Goal: Transaction & Acquisition: Purchase product/service

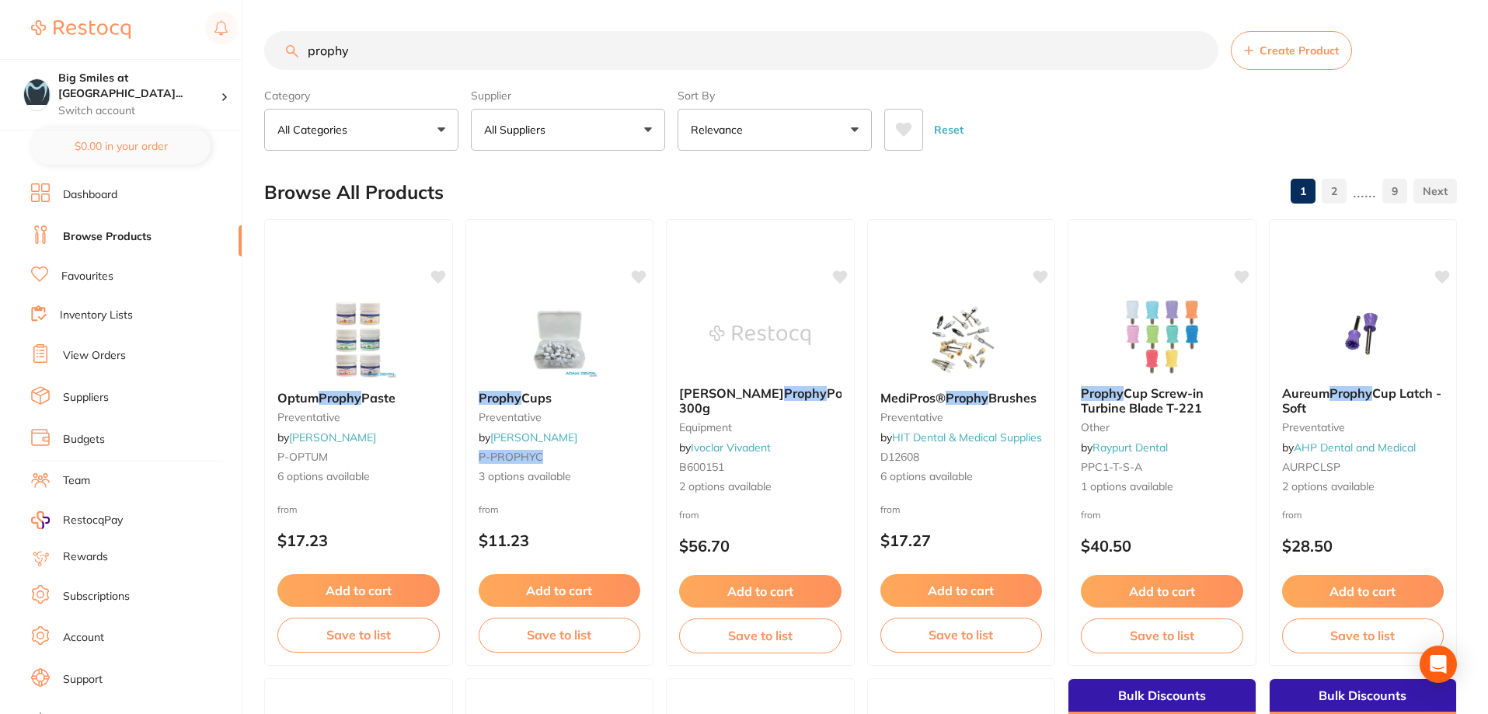
type input "prophy"
click at [99, 276] on link "Favourites" at bounding box center [87, 277] width 52 height 16
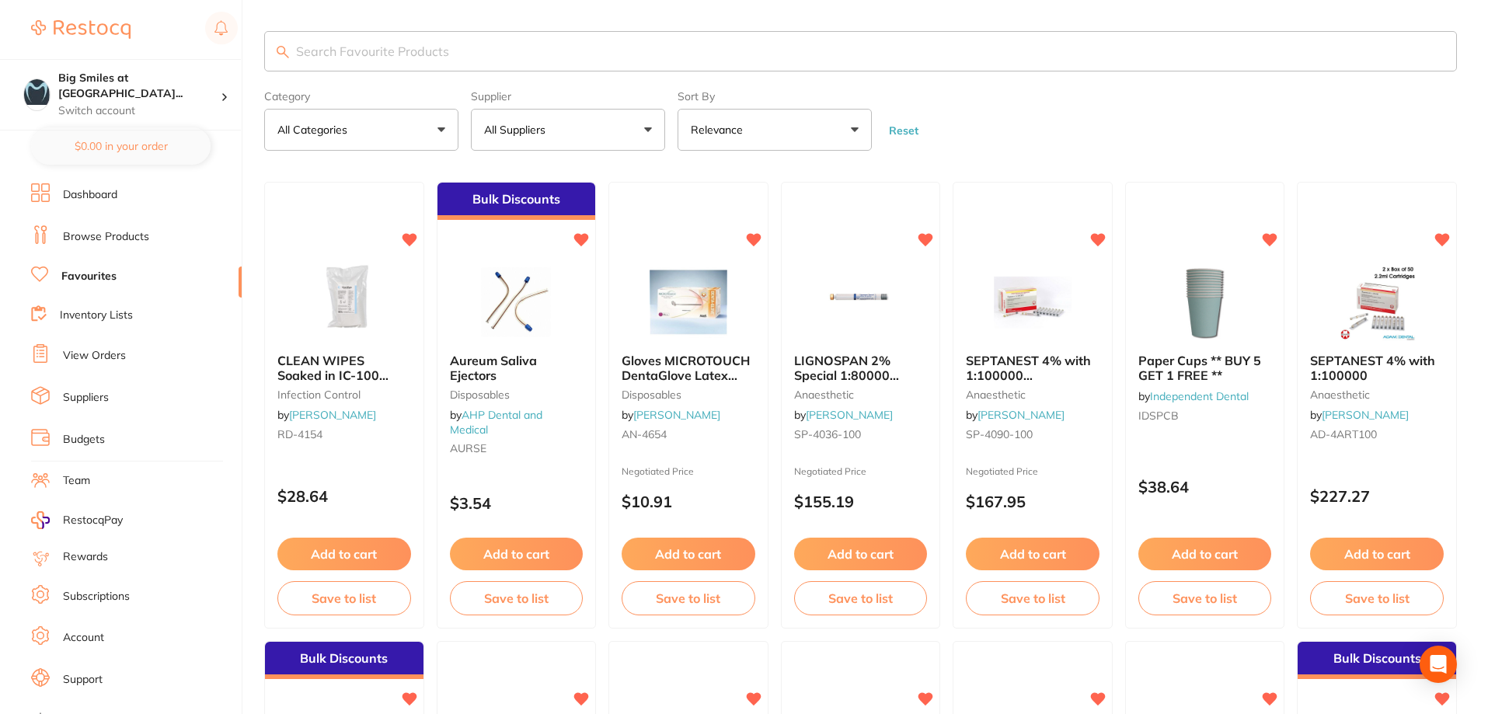
click at [308, 50] on input "search" at bounding box center [860, 51] width 1192 height 40
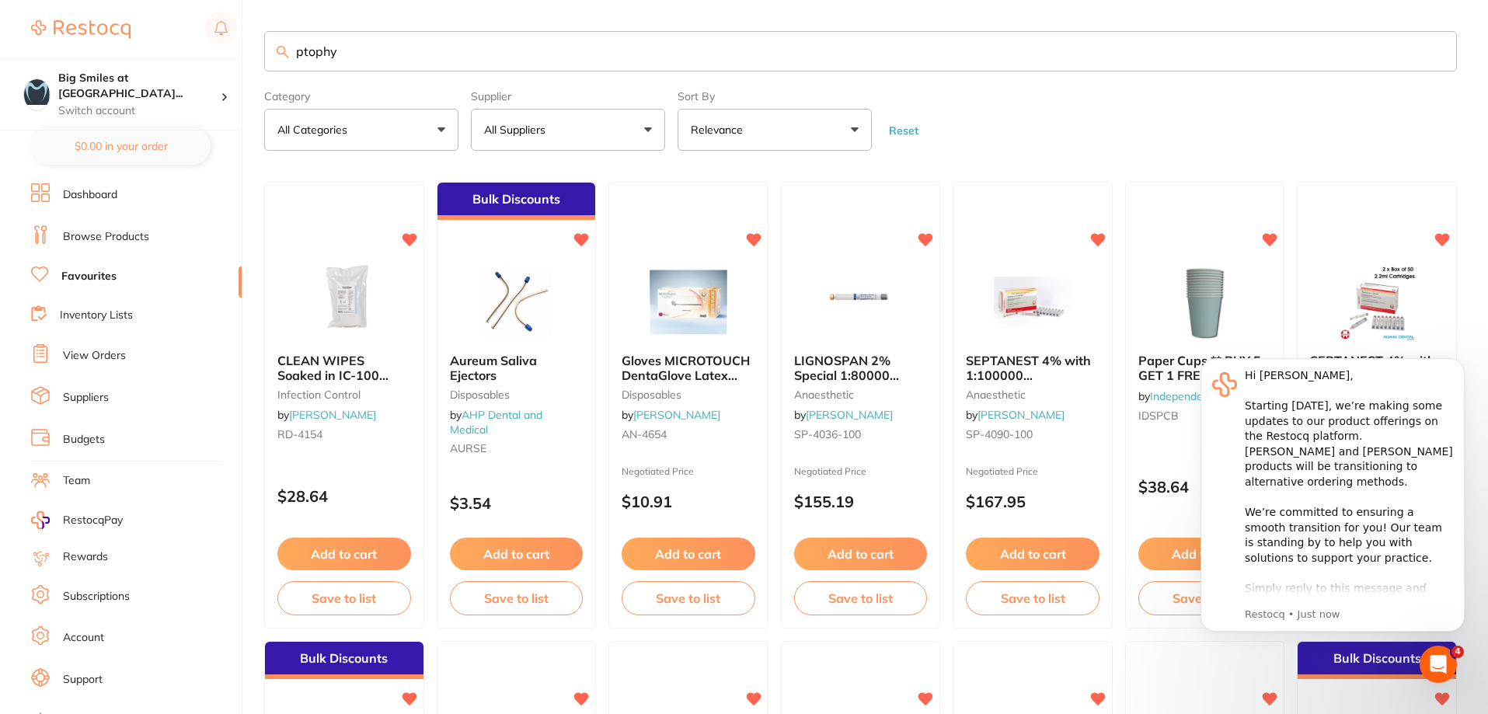
click at [311, 53] on input "ptophy" at bounding box center [860, 51] width 1192 height 40
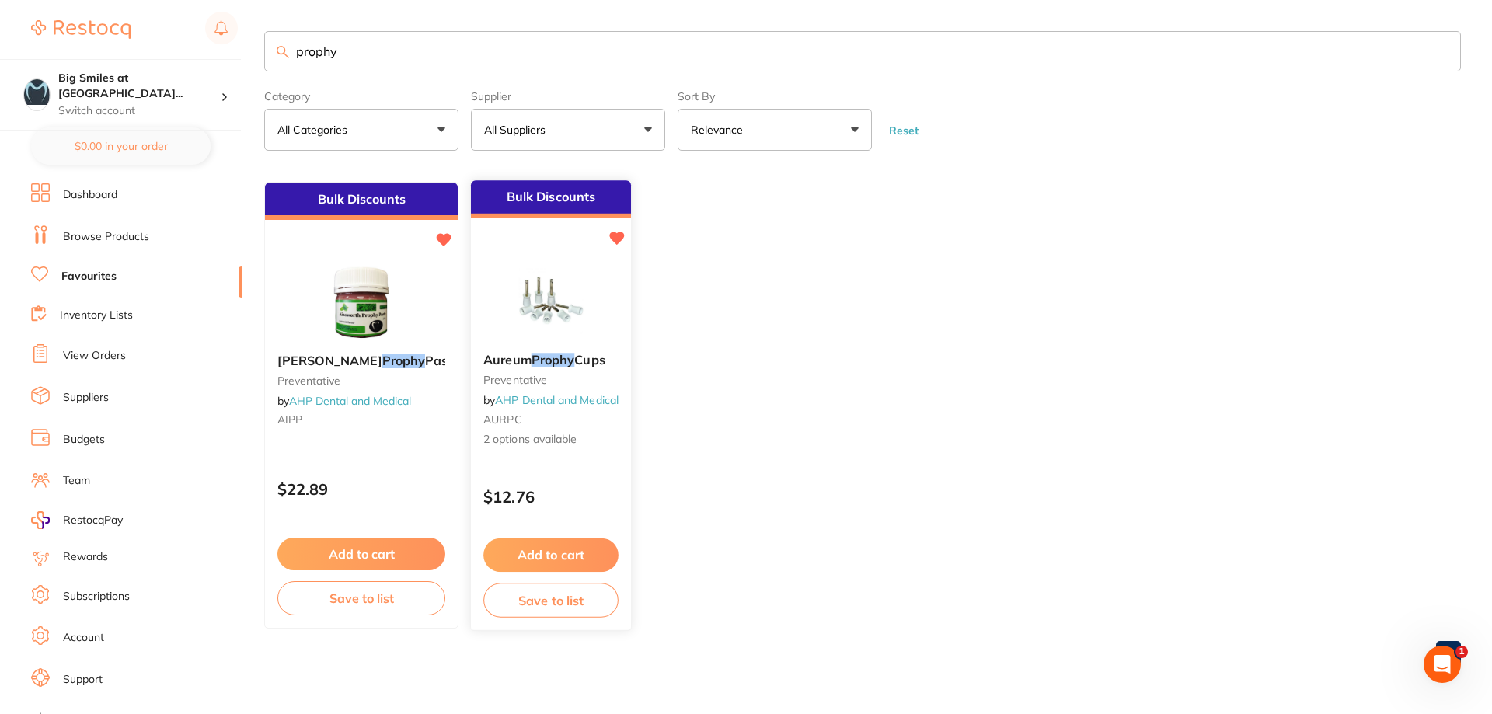
type input "prophy"
click at [574, 358] on span "Cups" at bounding box center [589, 361] width 30 height 16
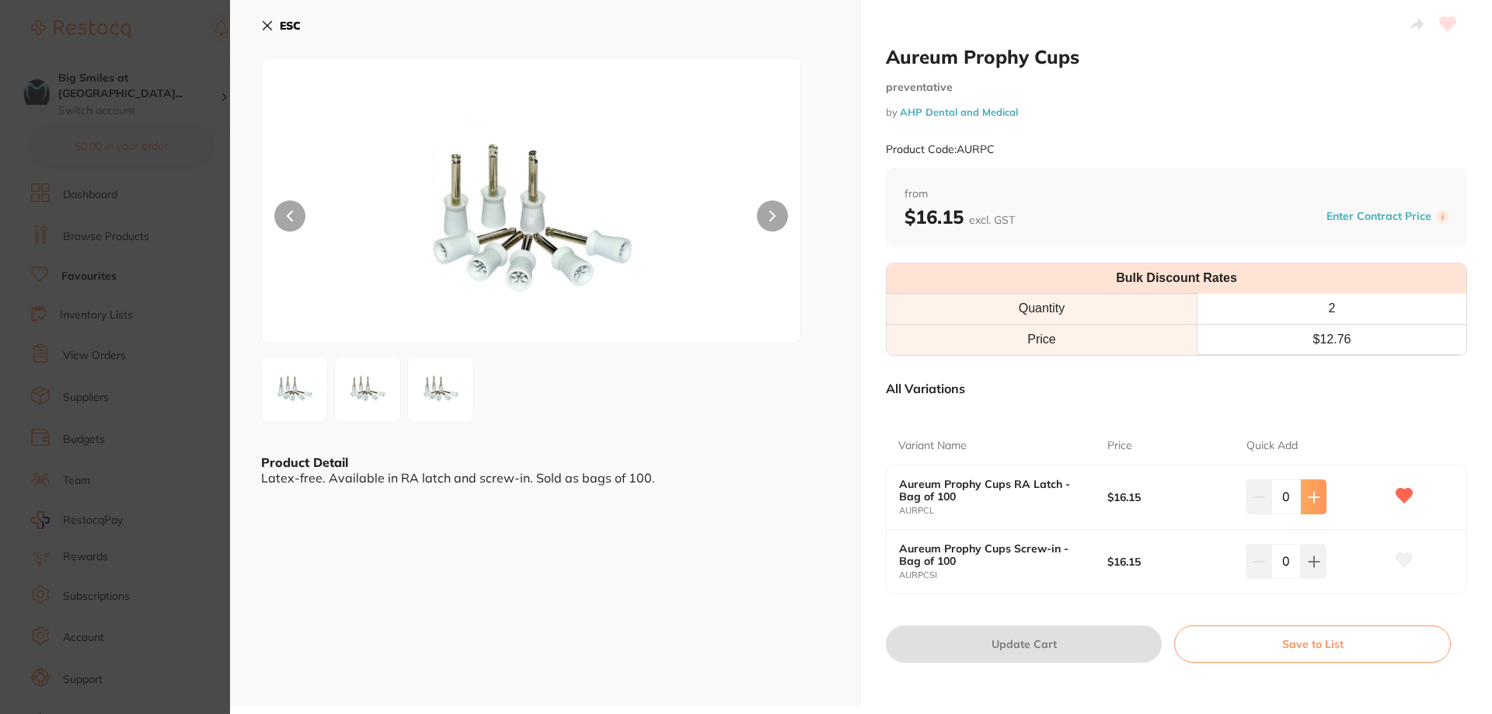
click at [1316, 495] on icon at bounding box center [1313, 497] width 12 height 12
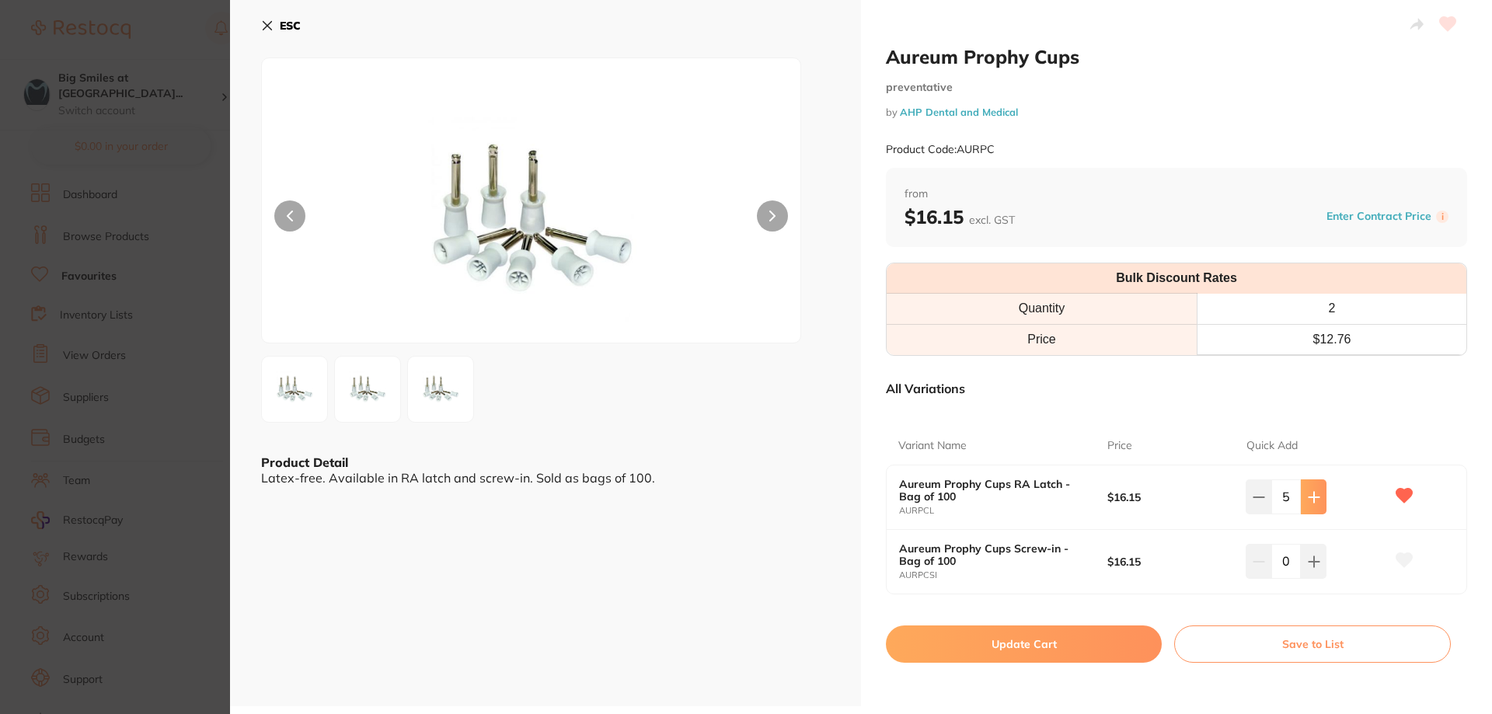
click at [1316, 495] on icon at bounding box center [1313, 497] width 12 height 12
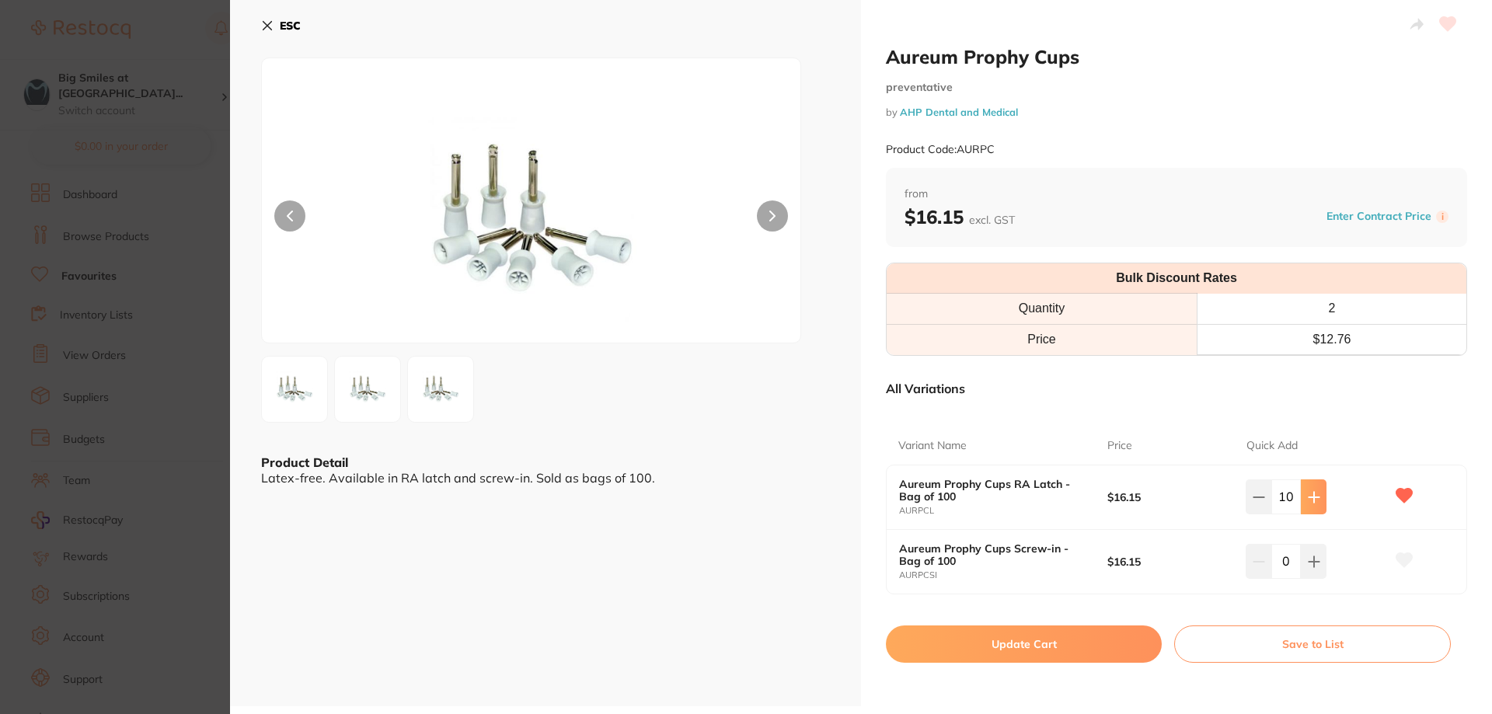
click at [1316, 495] on icon at bounding box center [1313, 497] width 12 height 12
click at [1265, 494] on button at bounding box center [1258, 496] width 26 height 34
type input "10"
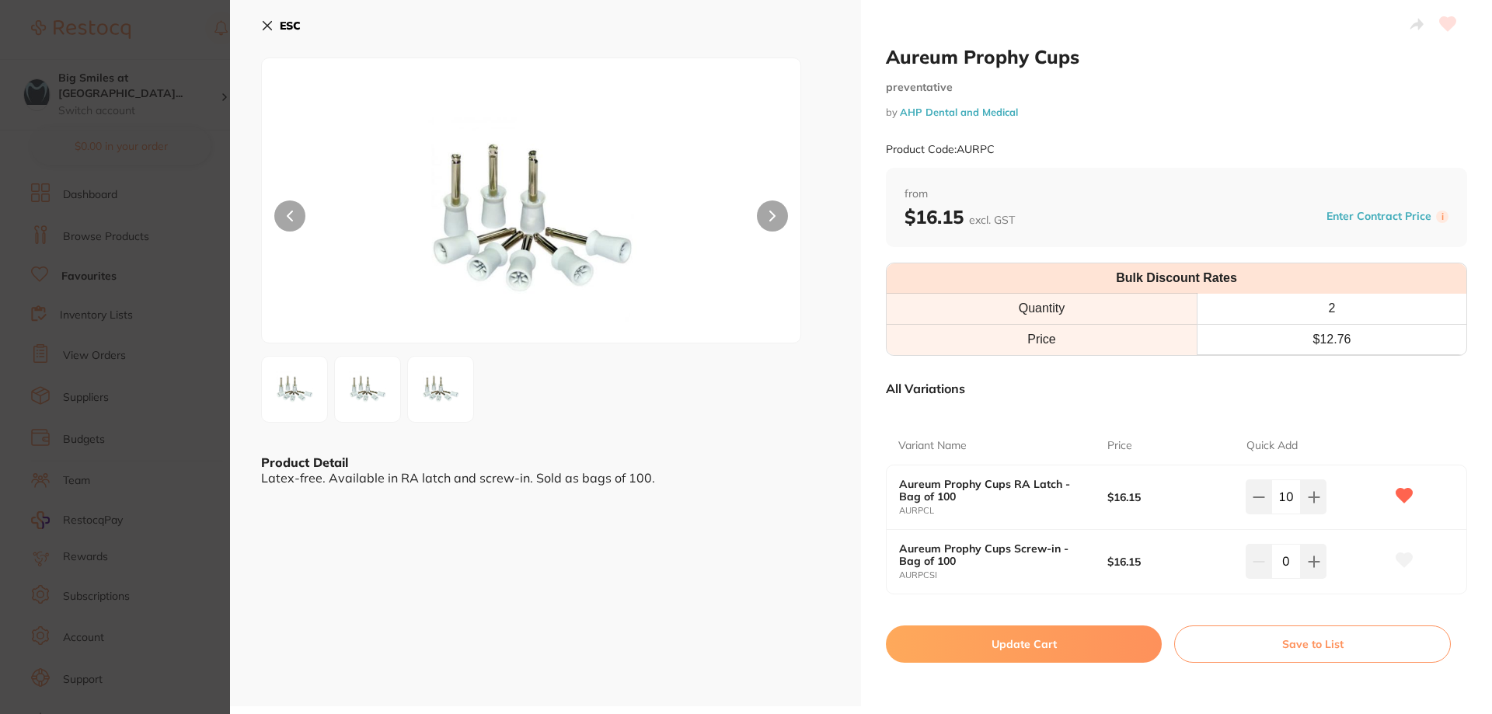
click at [1046, 636] on button "Update Cart" at bounding box center [1024, 643] width 276 height 37
checkbox input "false"
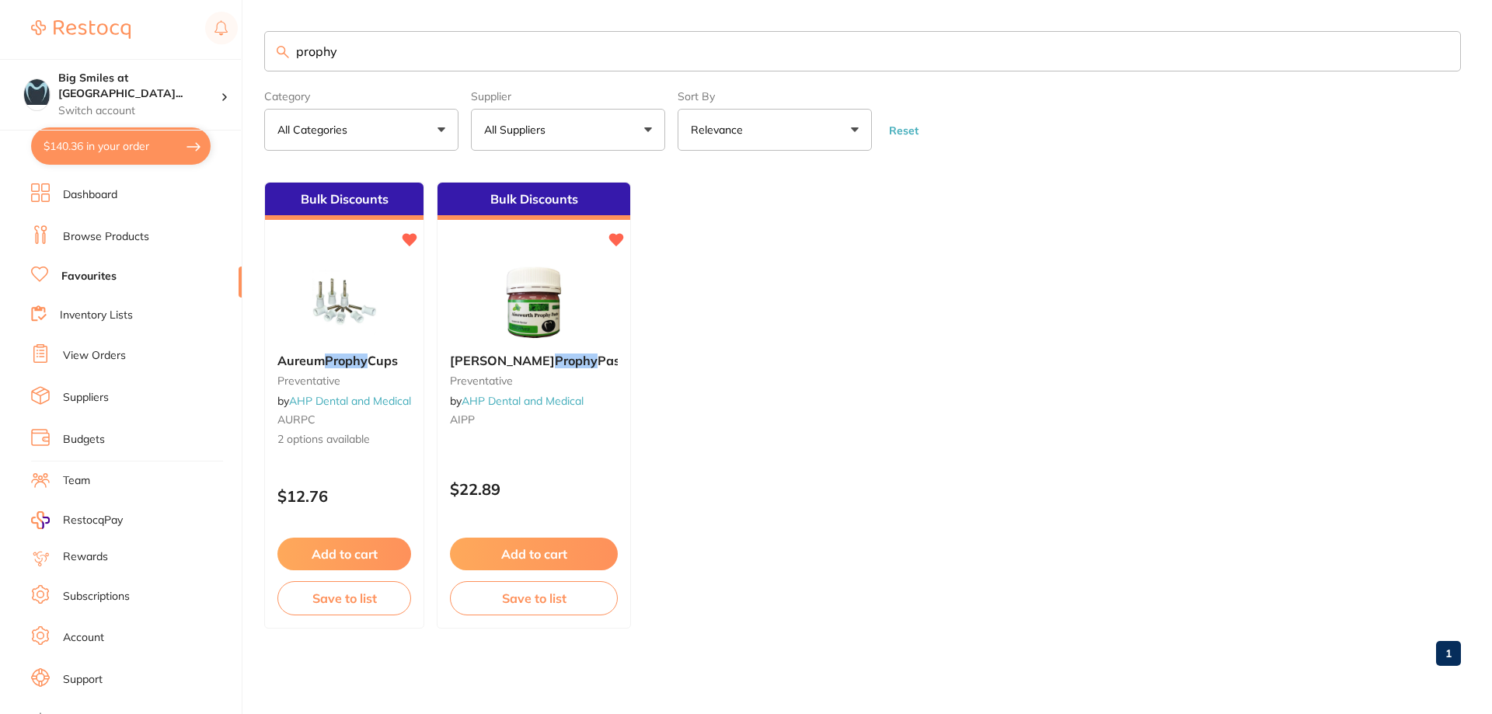
drag, startPoint x: 357, startPoint y: 53, endPoint x: 257, endPoint y: 55, distance: 100.2
click at [257, 55] on div "$140.36 Big Smiles at [GEOGRAPHIC_DATA]... Switch account Big Smiles at [GEOGRA…" at bounding box center [746, 357] width 1492 height 714
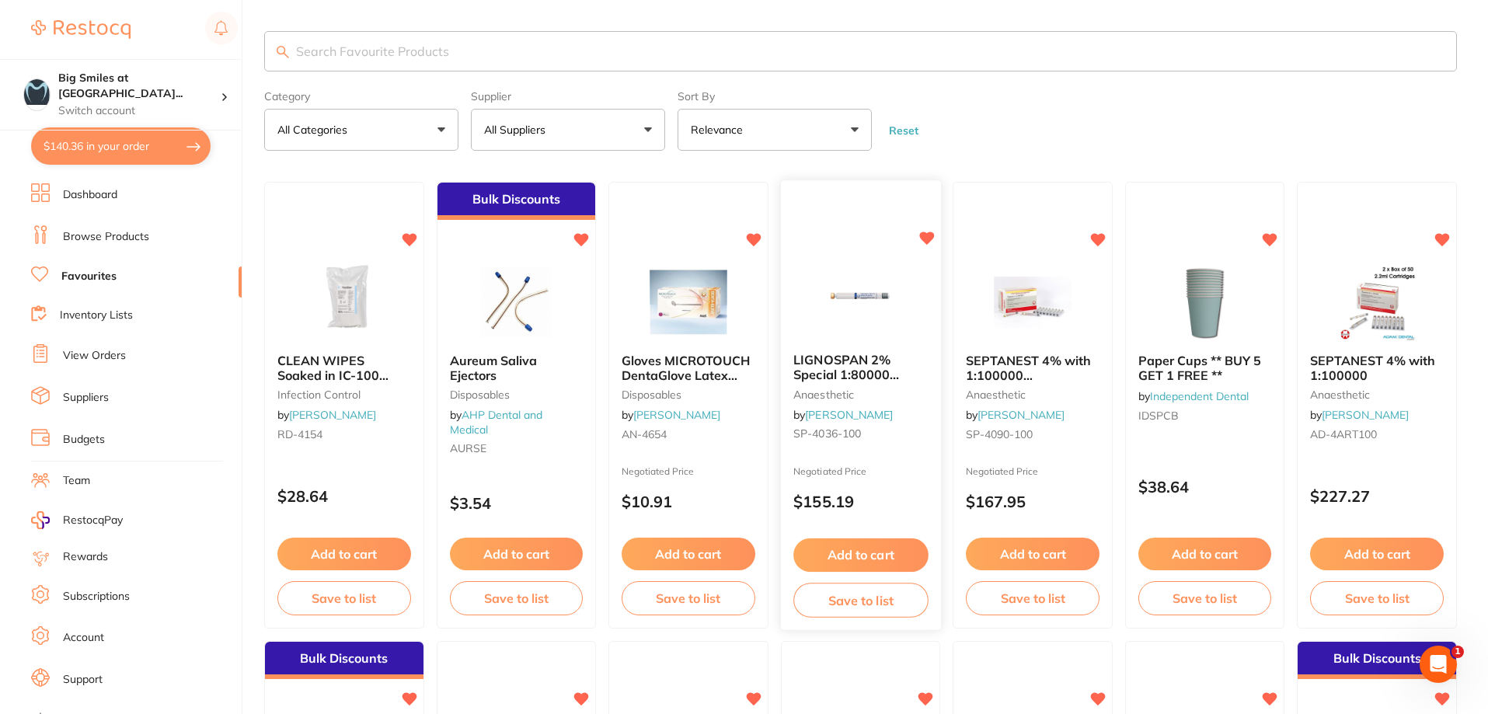
click at [866, 370] on span "LIGNOSPAN 2% Special 1:80000 [MEDICAL_DATA] 2.2ml 2xBox 50" at bounding box center [846, 382] width 107 height 59
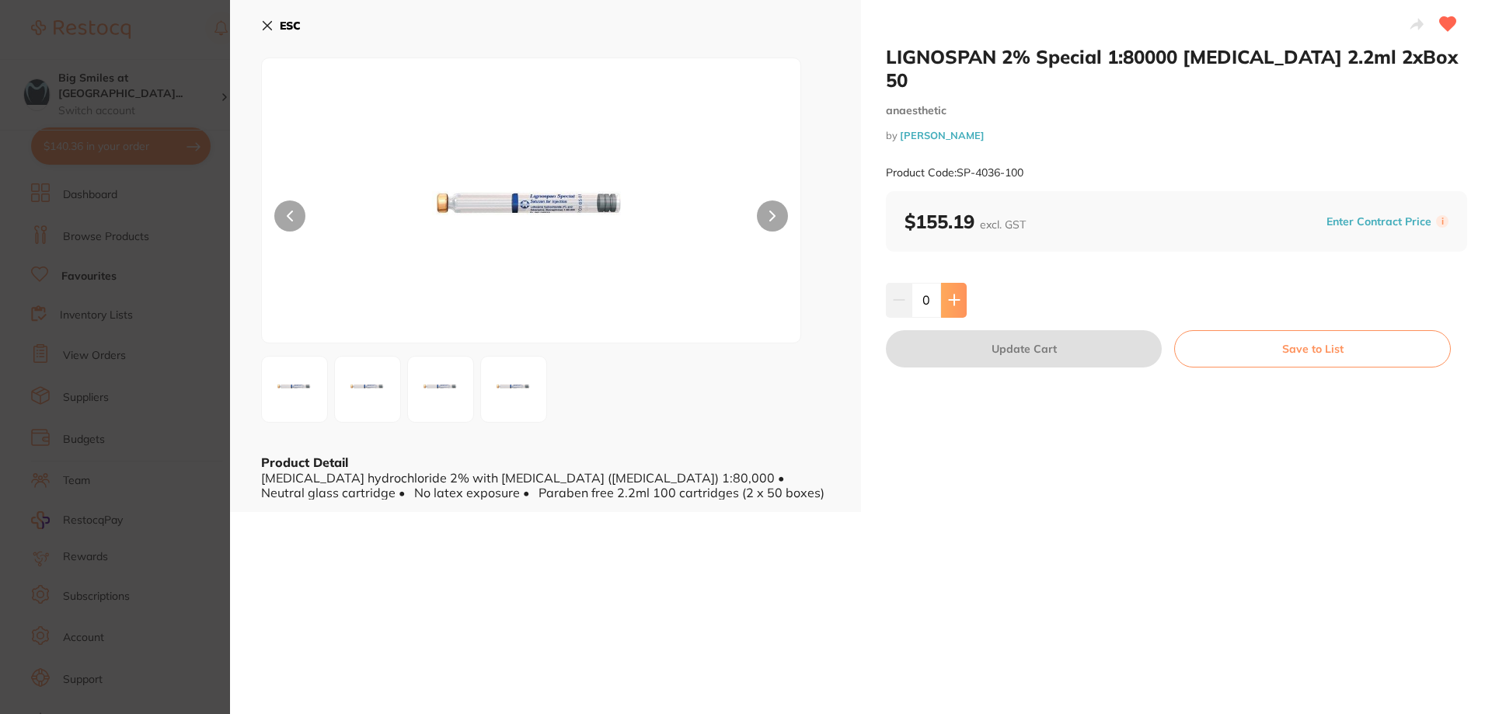
click at [952, 295] on icon at bounding box center [954, 300] width 10 height 10
type input "2"
click at [981, 330] on button "Update Cart" at bounding box center [1024, 348] width 276 height 37
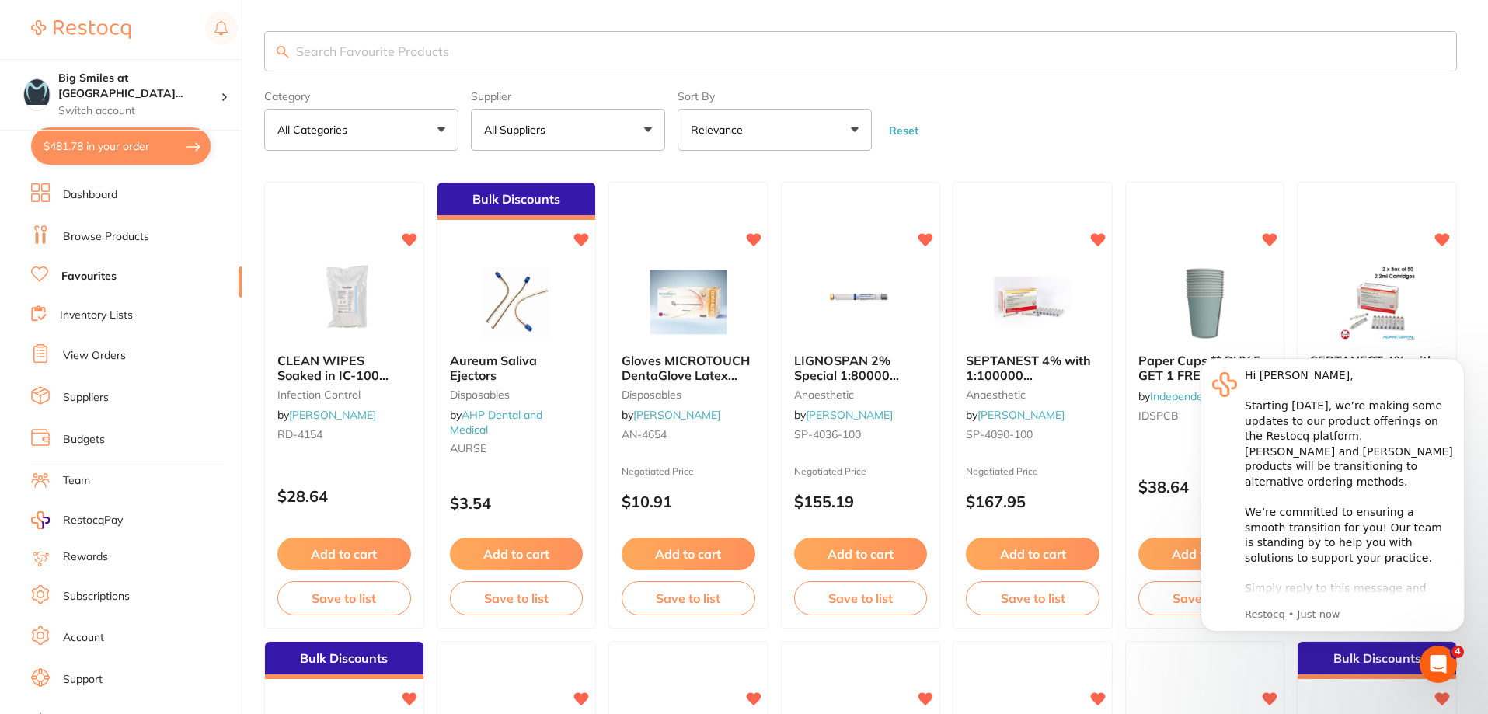
click at [1141, 104] on form "Category All Categories All Categories anaesthetic articulating crown & bridge …" at bounding box center [860, 117] width 1192 height 67
click at [1144, 364] on span "Paper Cups ** BUY 5 GET 1 FREE **" at bounding box center [1199, 368] width 124 height 30
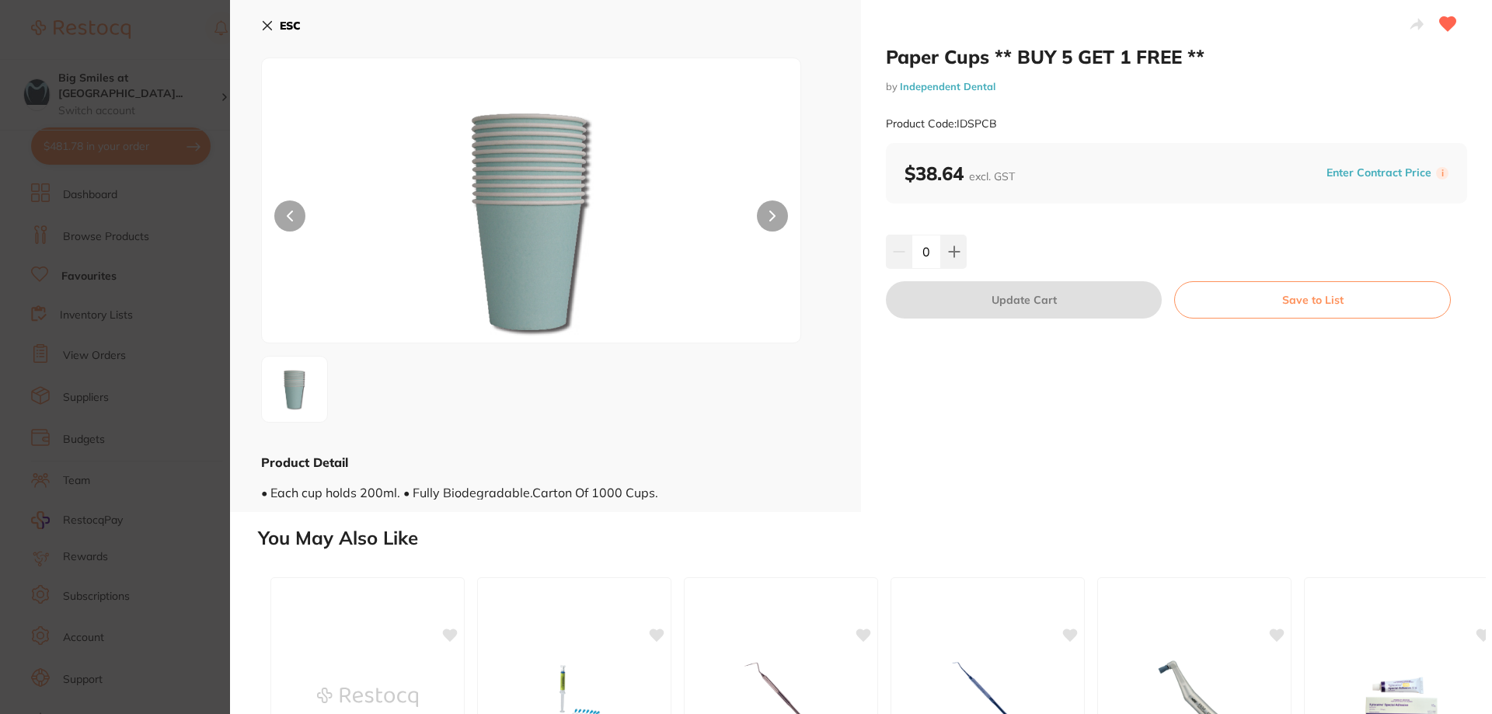
click at [277, 25] on button "ESC" at bounding box center [281, 25] width 40 height 26
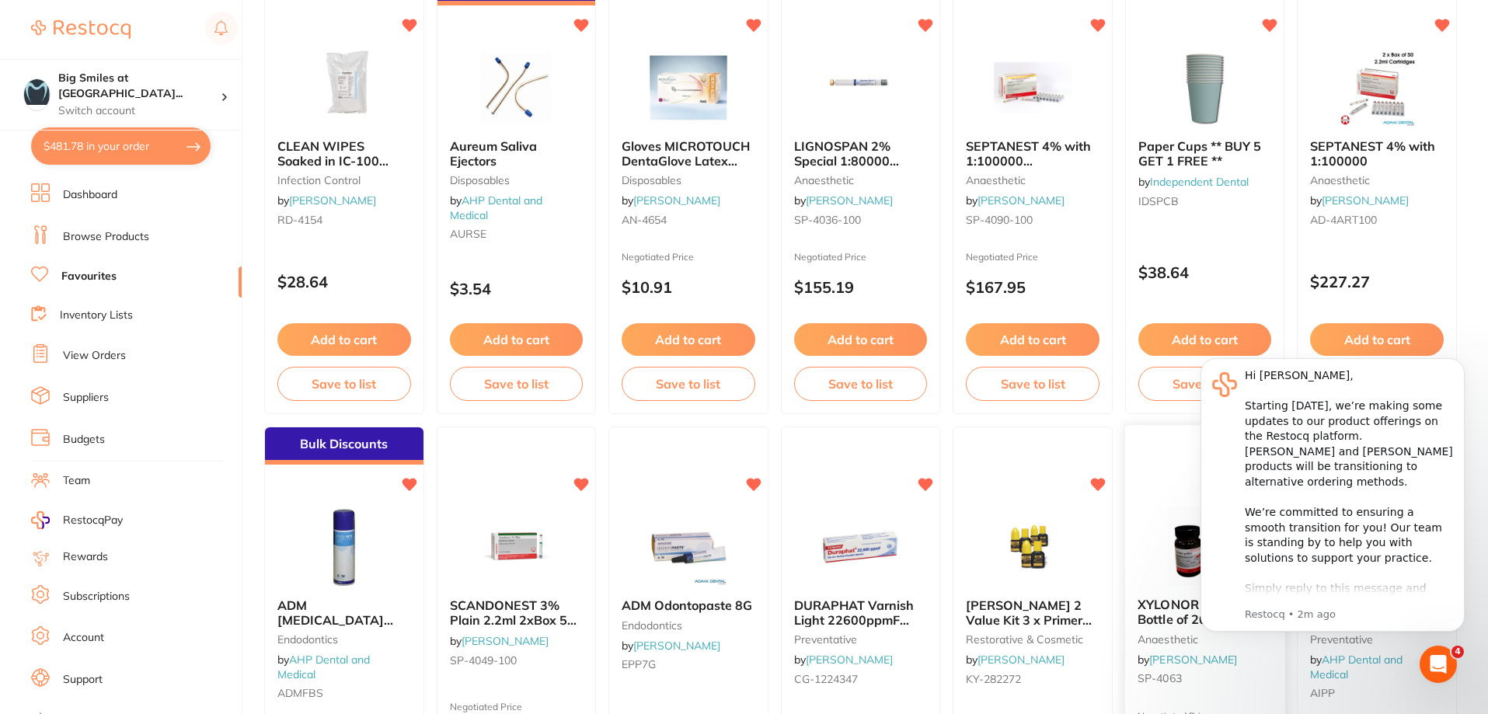
scroll to position [392, 0]
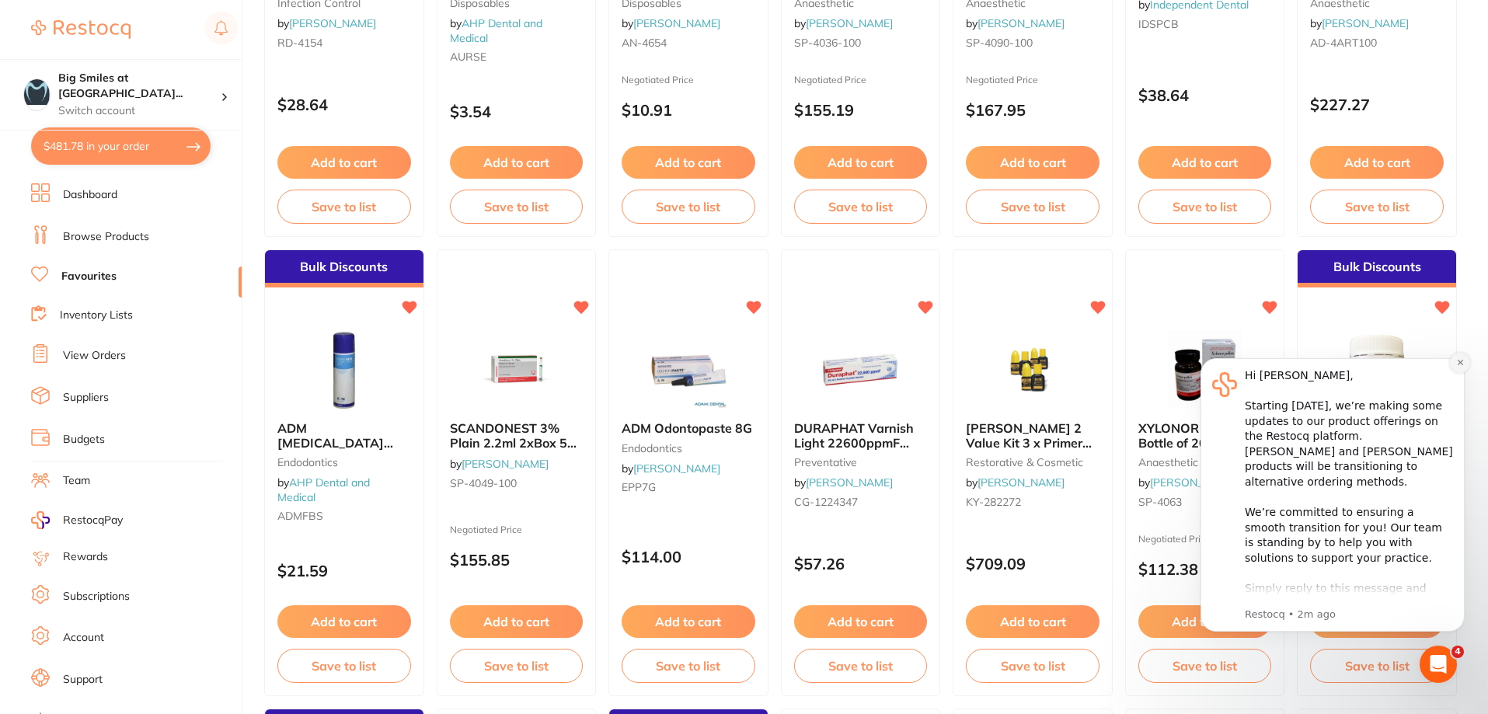
click at [1456, 361] on icon "Dismiss notification" at bounding box center [1460, 362] width 9 height 9
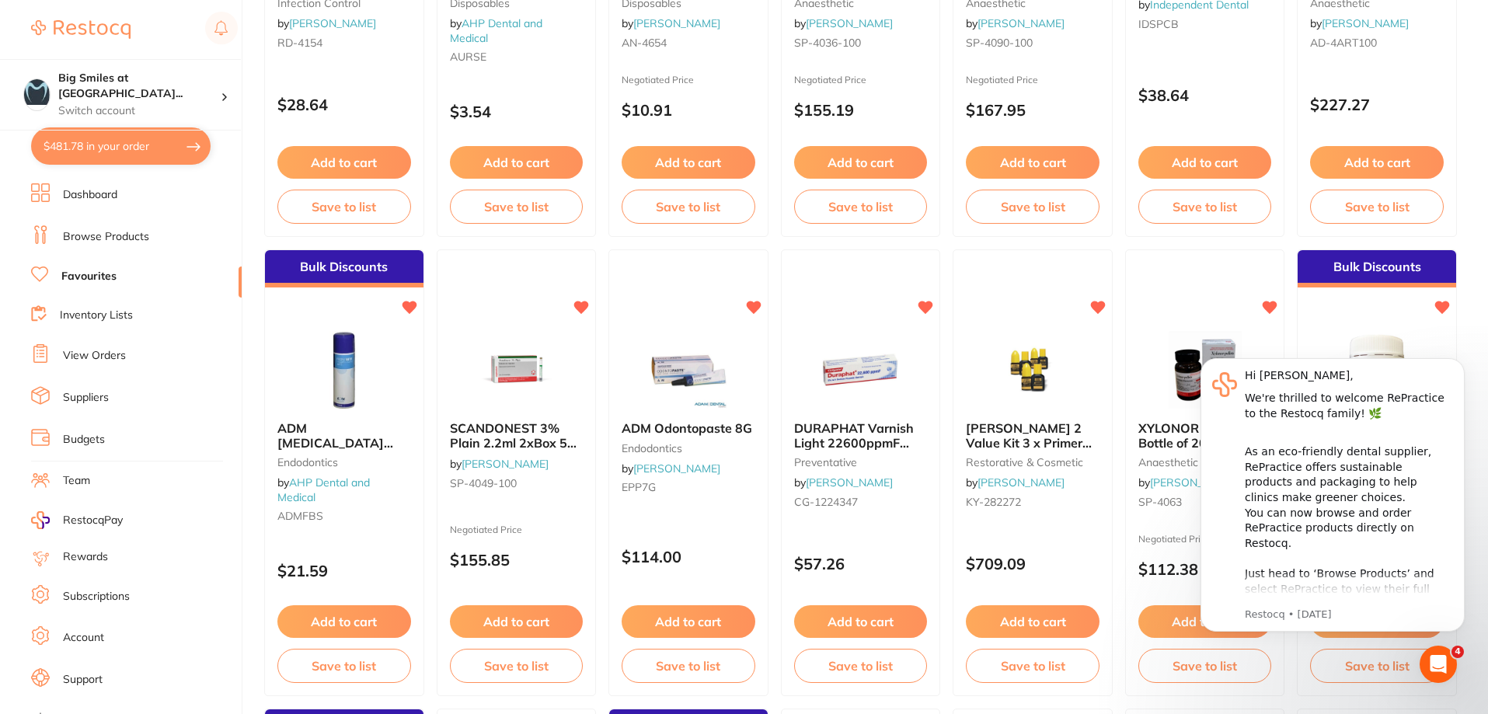
click at [1457, 361] on icon "Dismiss notification" at bounding box center [1460, 362] width 7 height 7
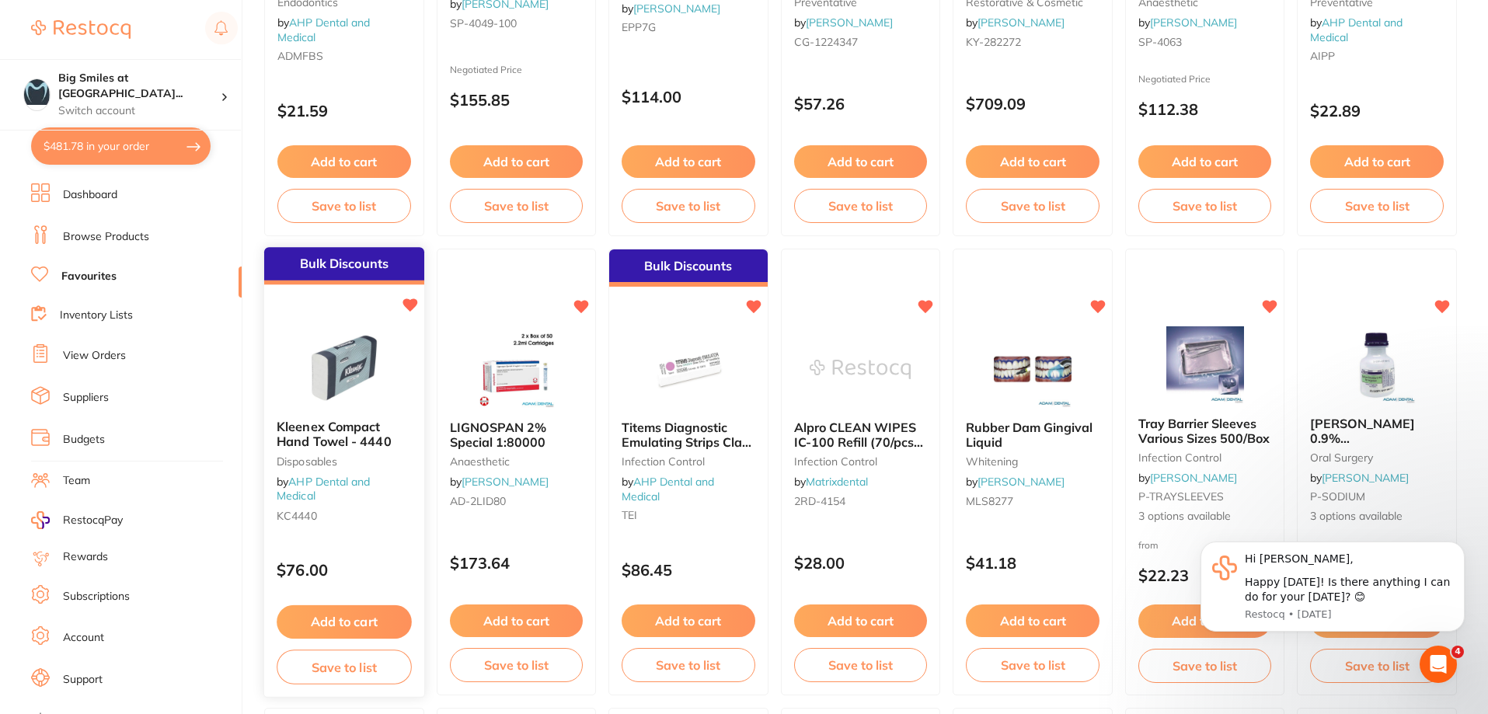
scroll to position [858, 0]
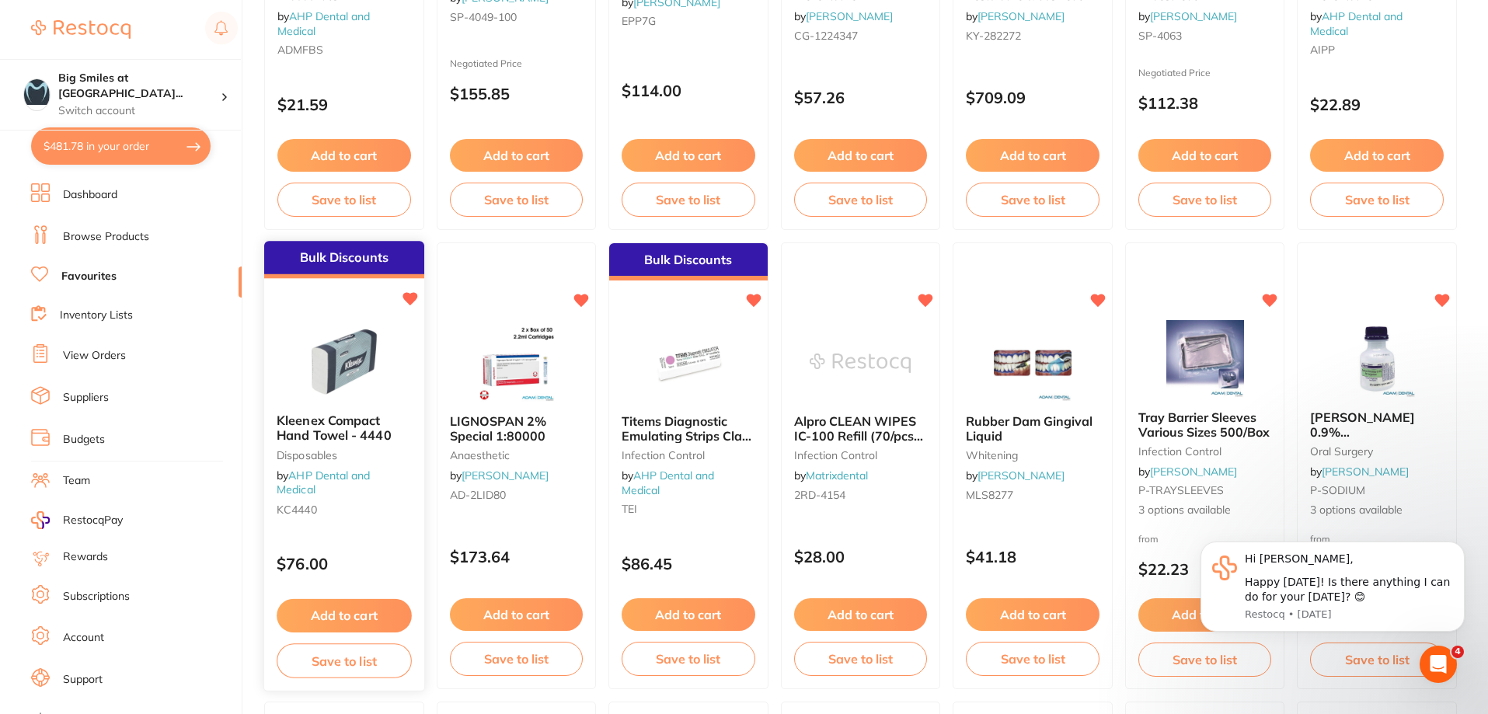
click at [343, 607] on button "Add to cart" at bounding box center [344, 615] width 134 height 33
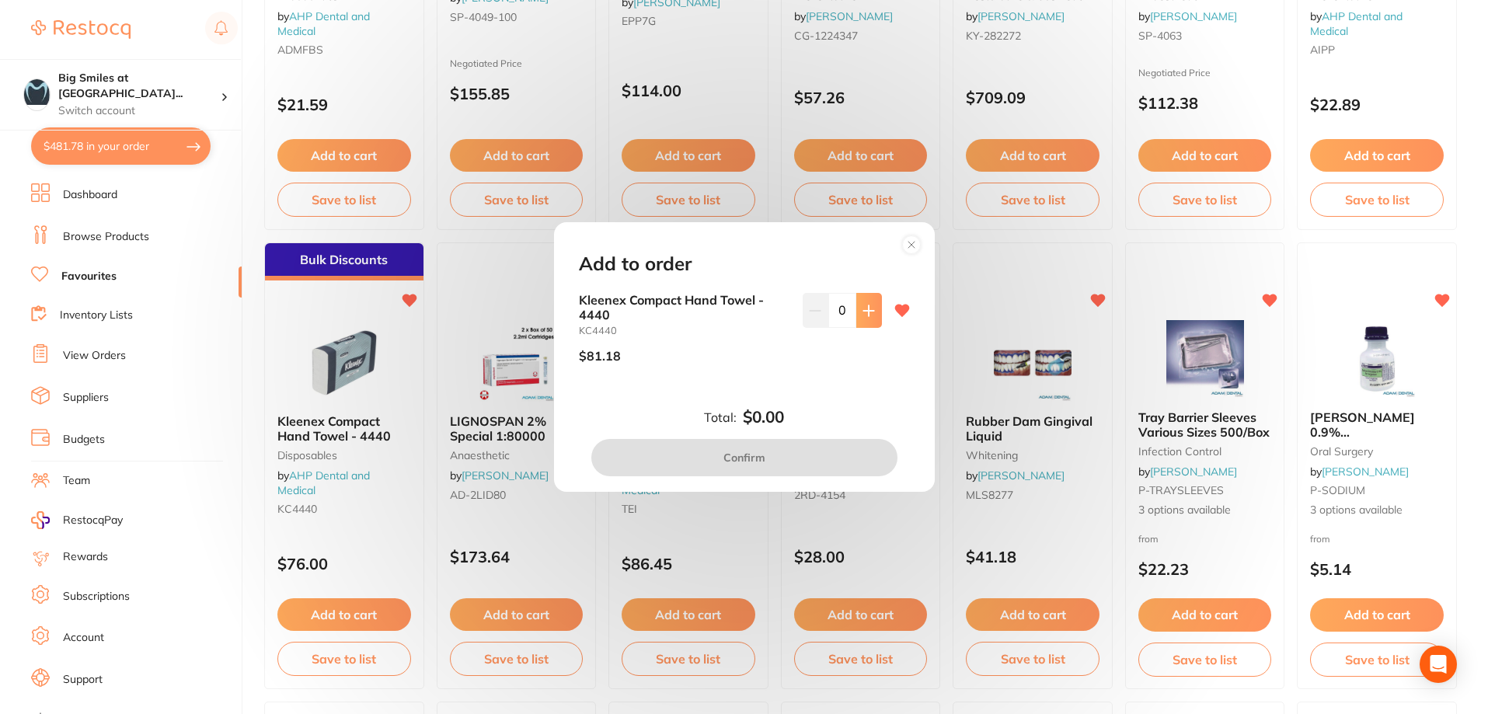
click at [863, 312] on icon at bounding box center [868, 311] width 12 height 12
type input "1"
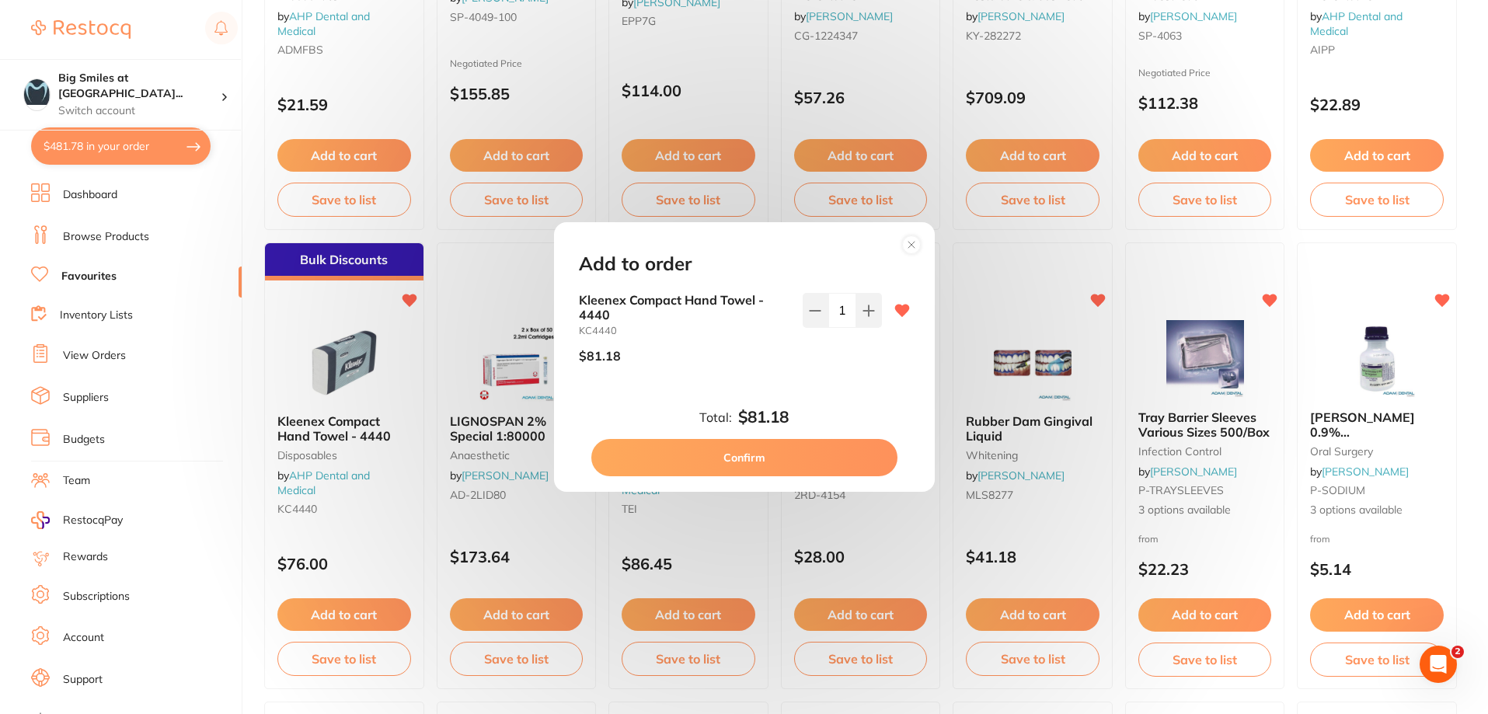
scroll to position [0, 0]
click at [792, 465] on button "Confirm" at bounding box center [744, 457] width 306 height 37
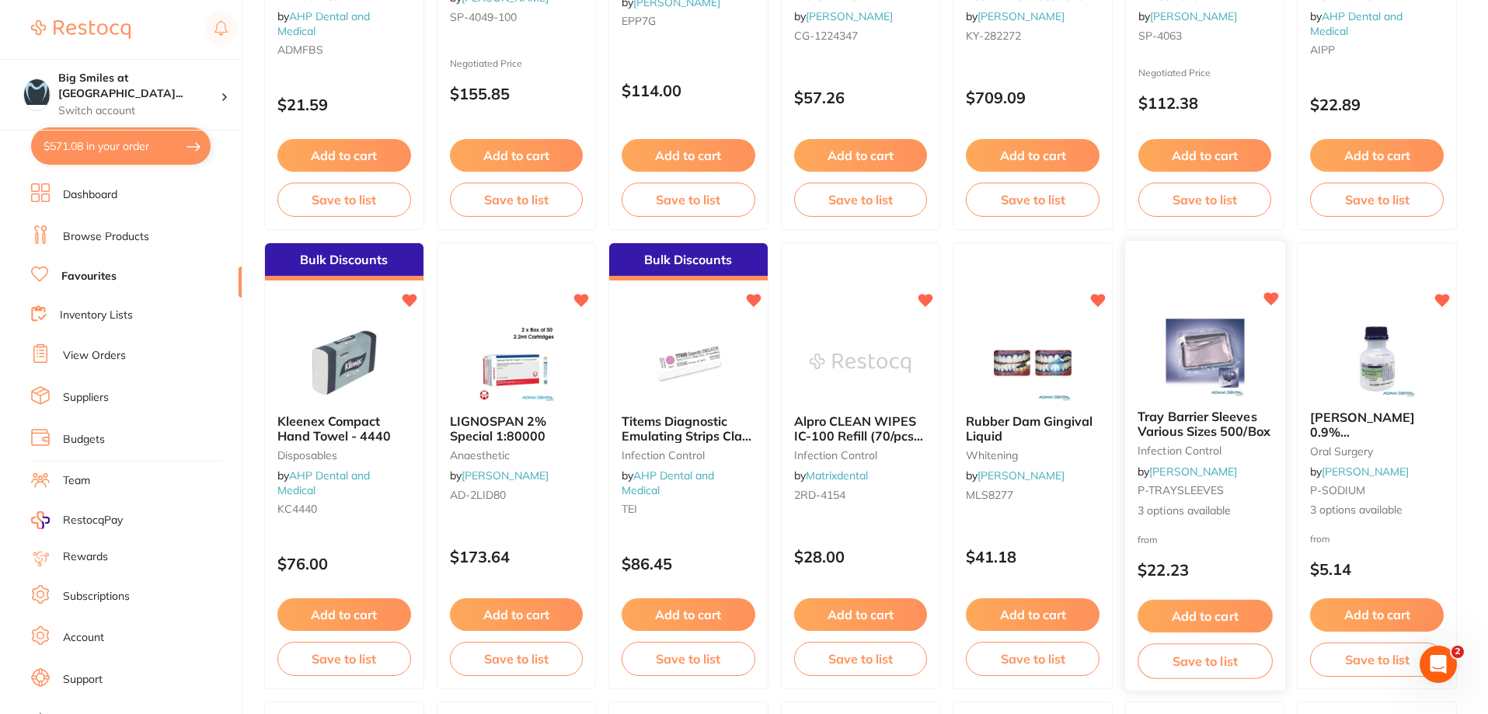
click at [1200, 611] on button "Add to cart" at bounding box center [1204, 616] width 134 height 33
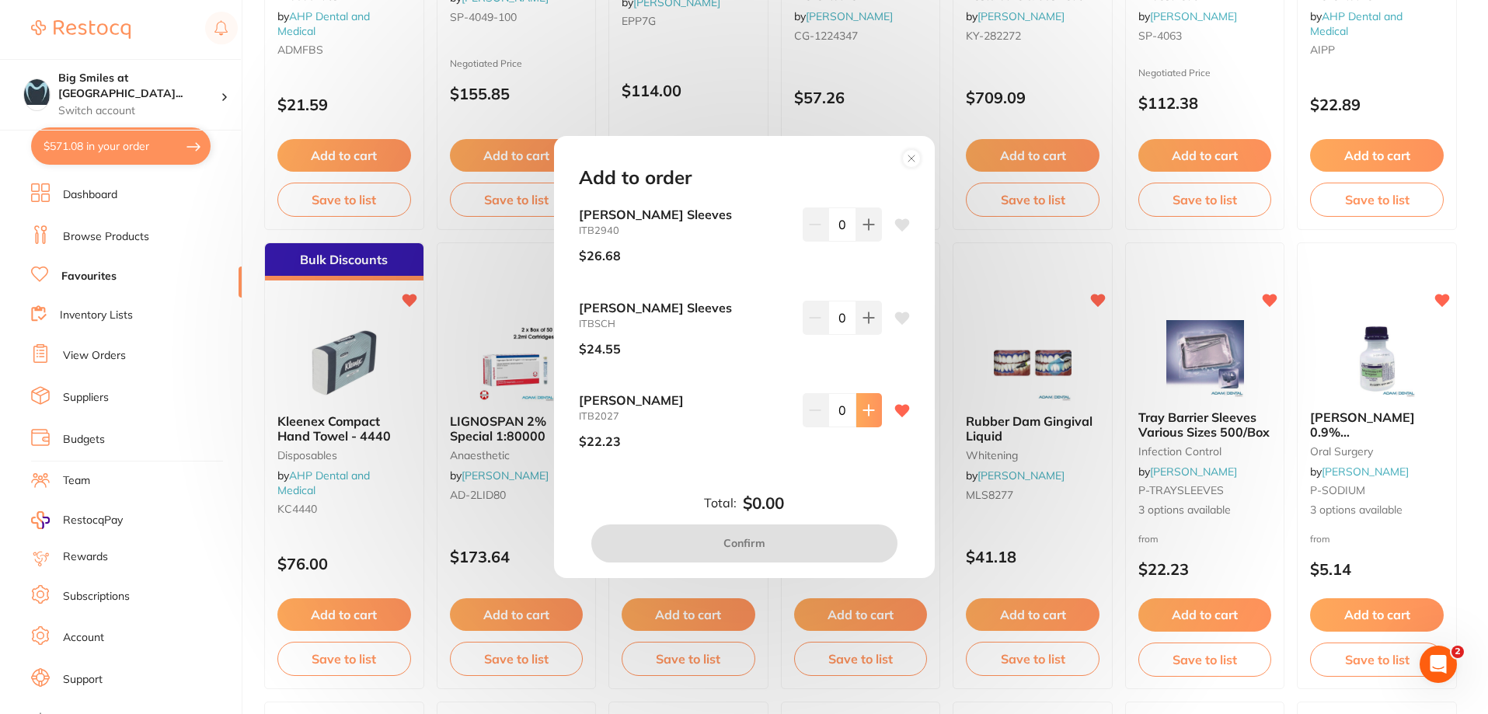
click at [865, 414] on icon at bounding box center [868, 411] width 10 height 10
type input "1"
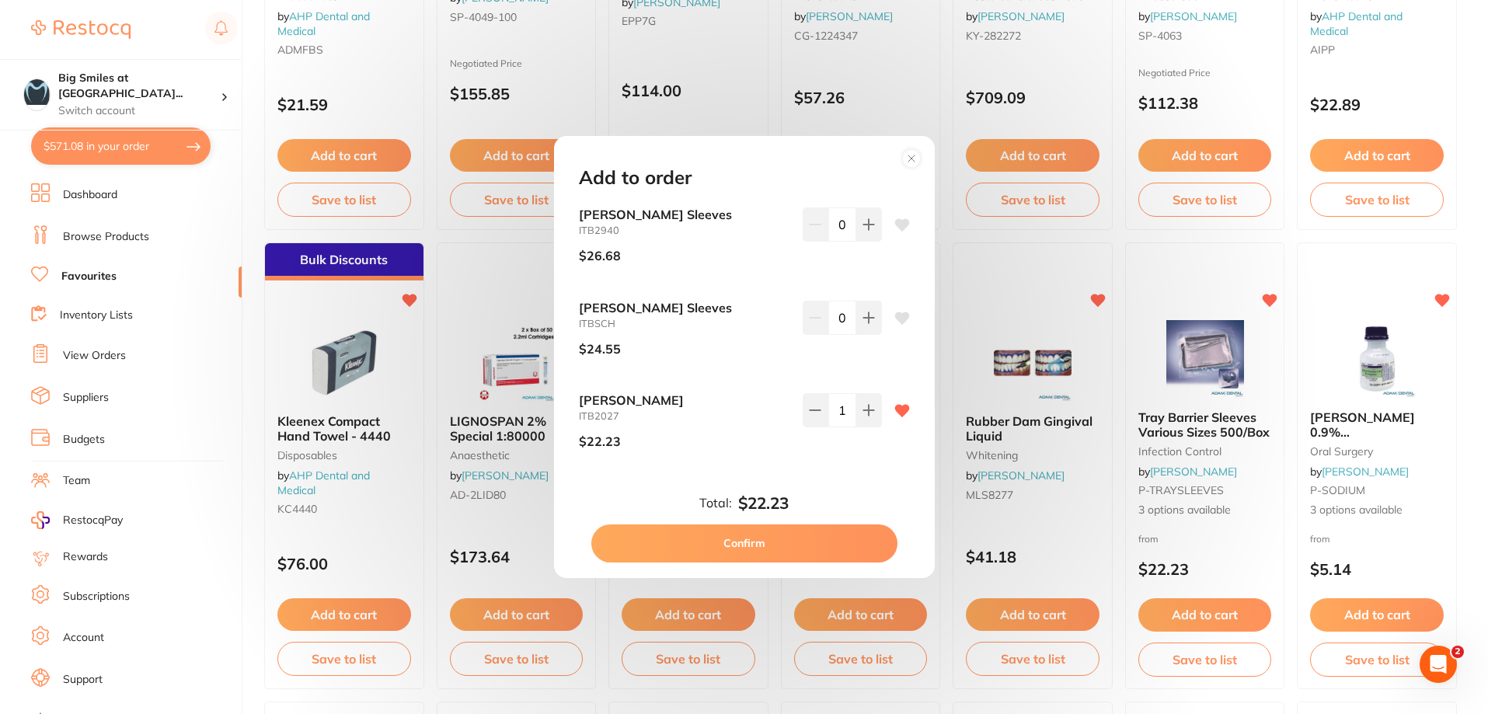
click at [754, 533] on button "Confirm" at bounding box center [744, 542] width 306 height 37
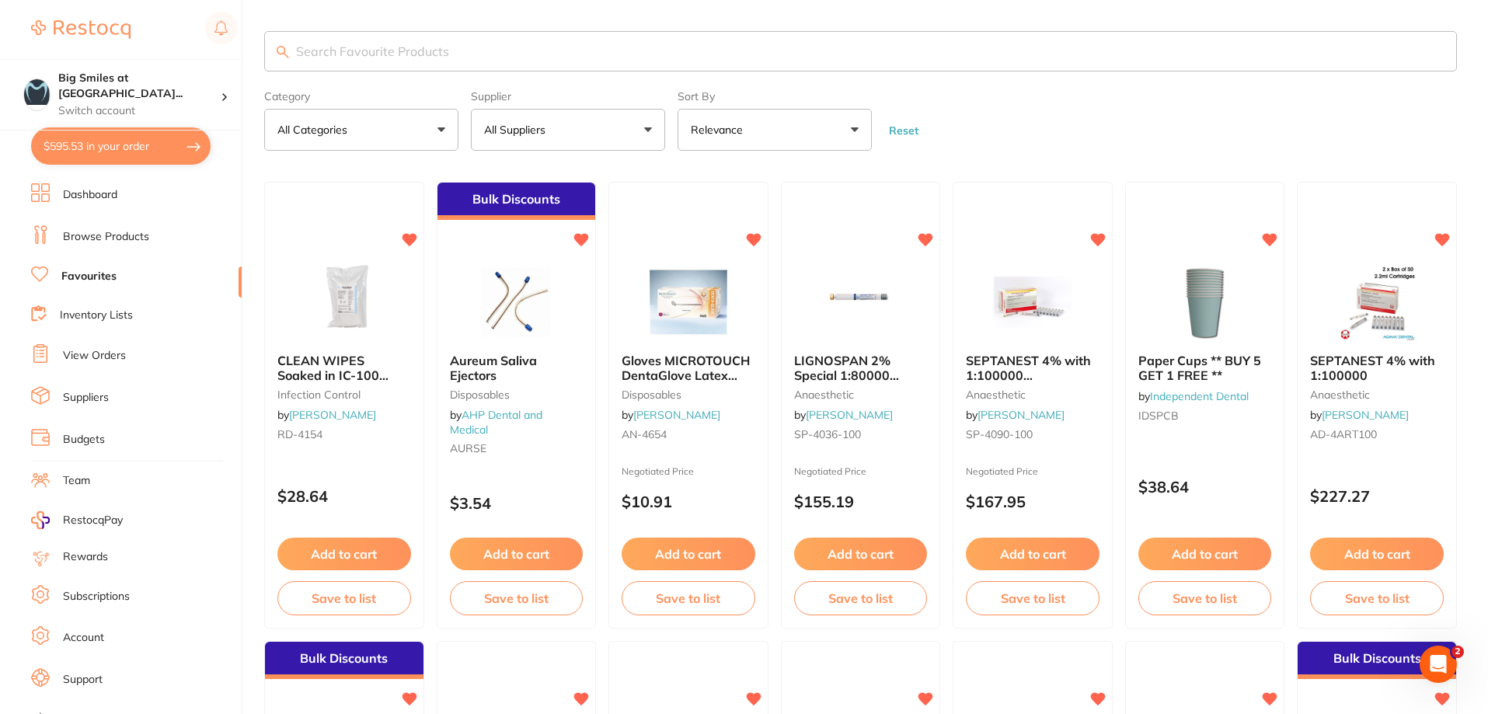
click at [374, 62] on input "search" at bounding box center [860, 51] width 1192 height 40
type input "septoject"
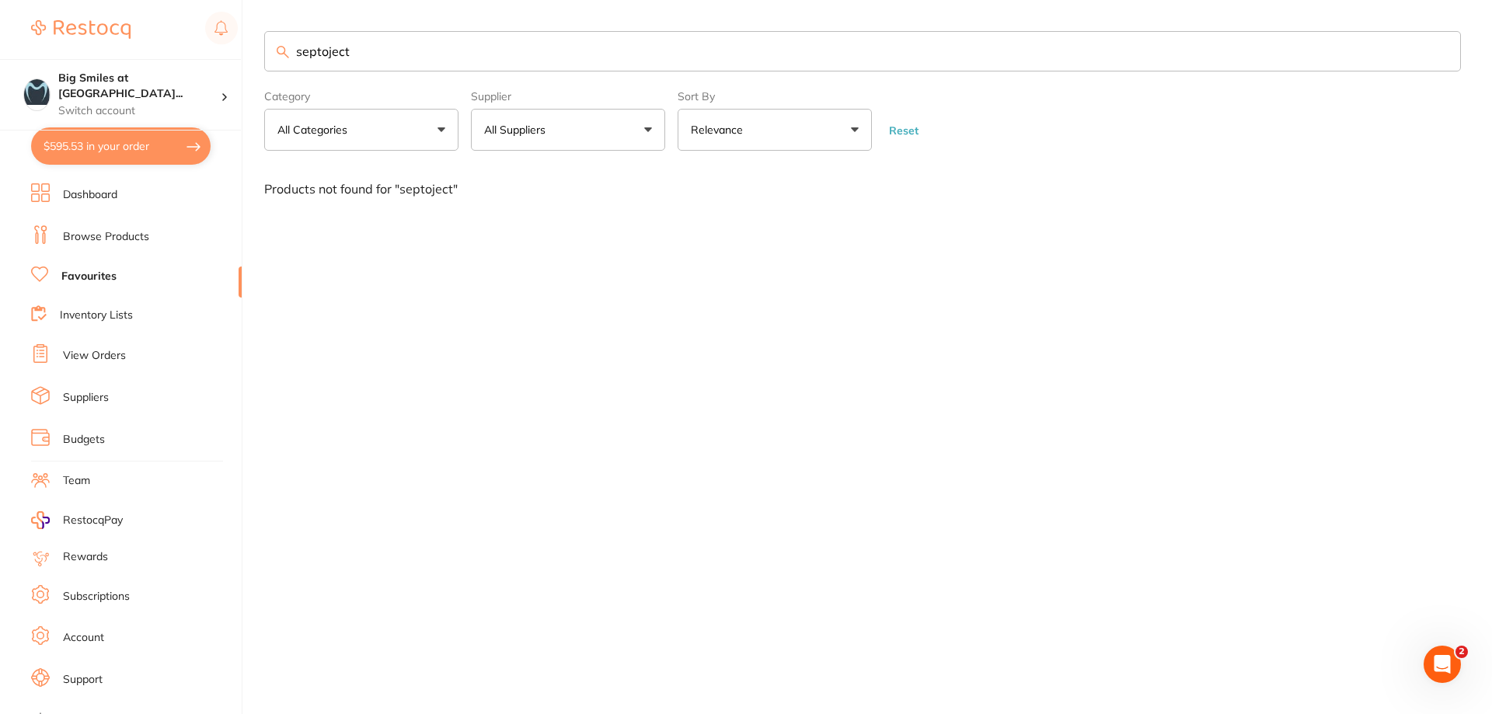
drag, startPoint x: 298, startPoint y: 53, endPoint x: 238, endPoint y: 54, distance: 59.8
click at [238, 54] on div "$595.53 Big Smiles at [GEOGRAPHIC_DATA]... Switch account Big Smiles at [GEOGRA…" at bounding box center [746, 357] width 1492 height 714
click at [82, 231] on link "Browse Products" at bounding box center [106, 237] width 86 height 16
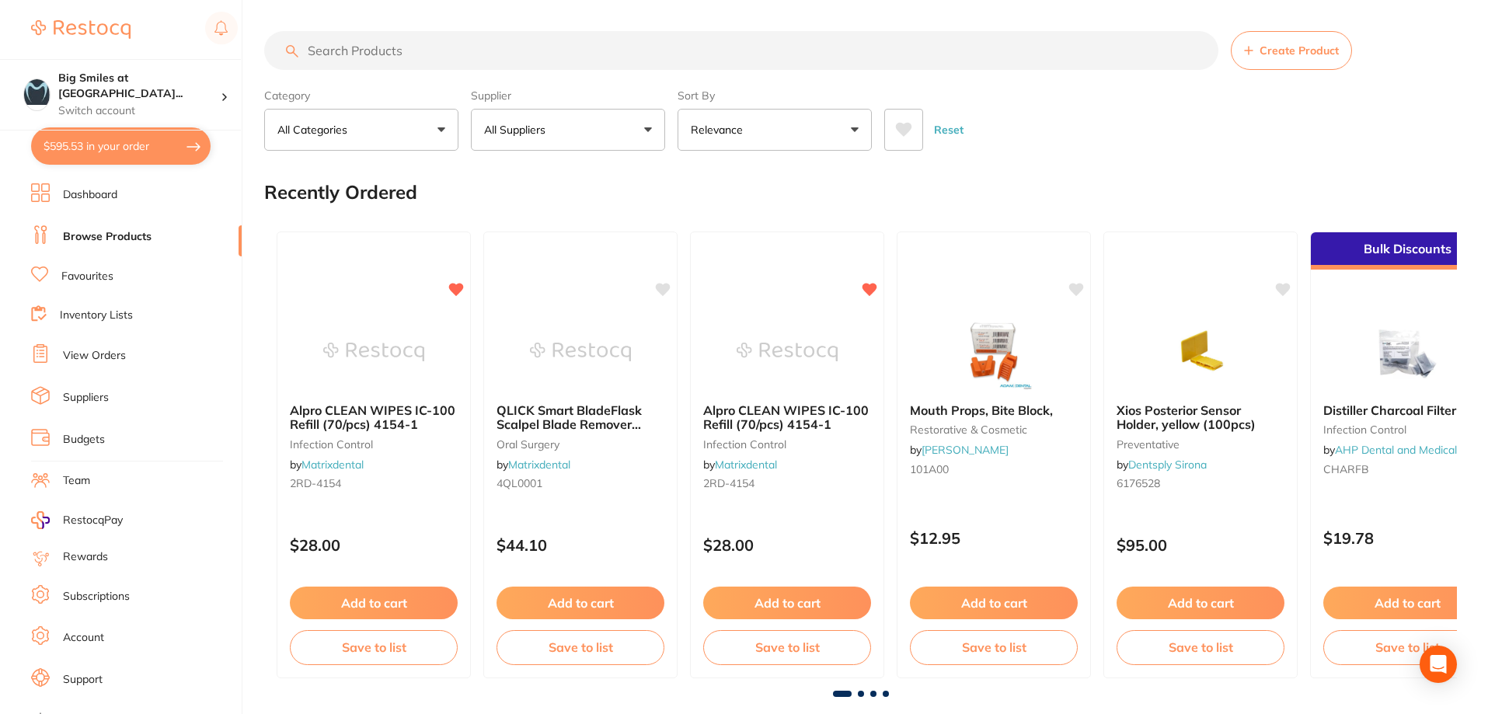
click at [350, 53] on input "search" at bounding box center [741, 50] width 954 height 39
paste input "septoject"
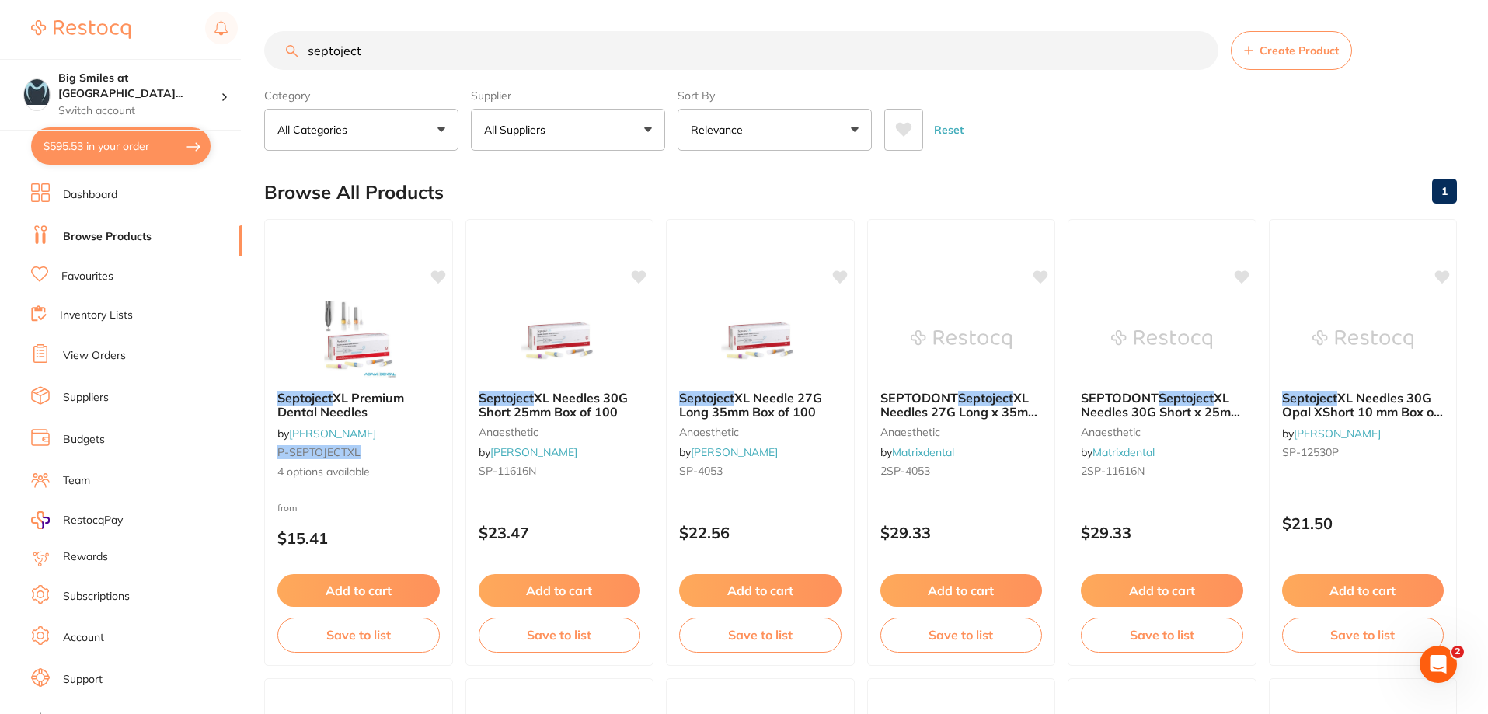
type input "septoject"
click at [399, 392] on span "XL Premium Dental Needles" at bounding box center [341, 404] width 128 height 30
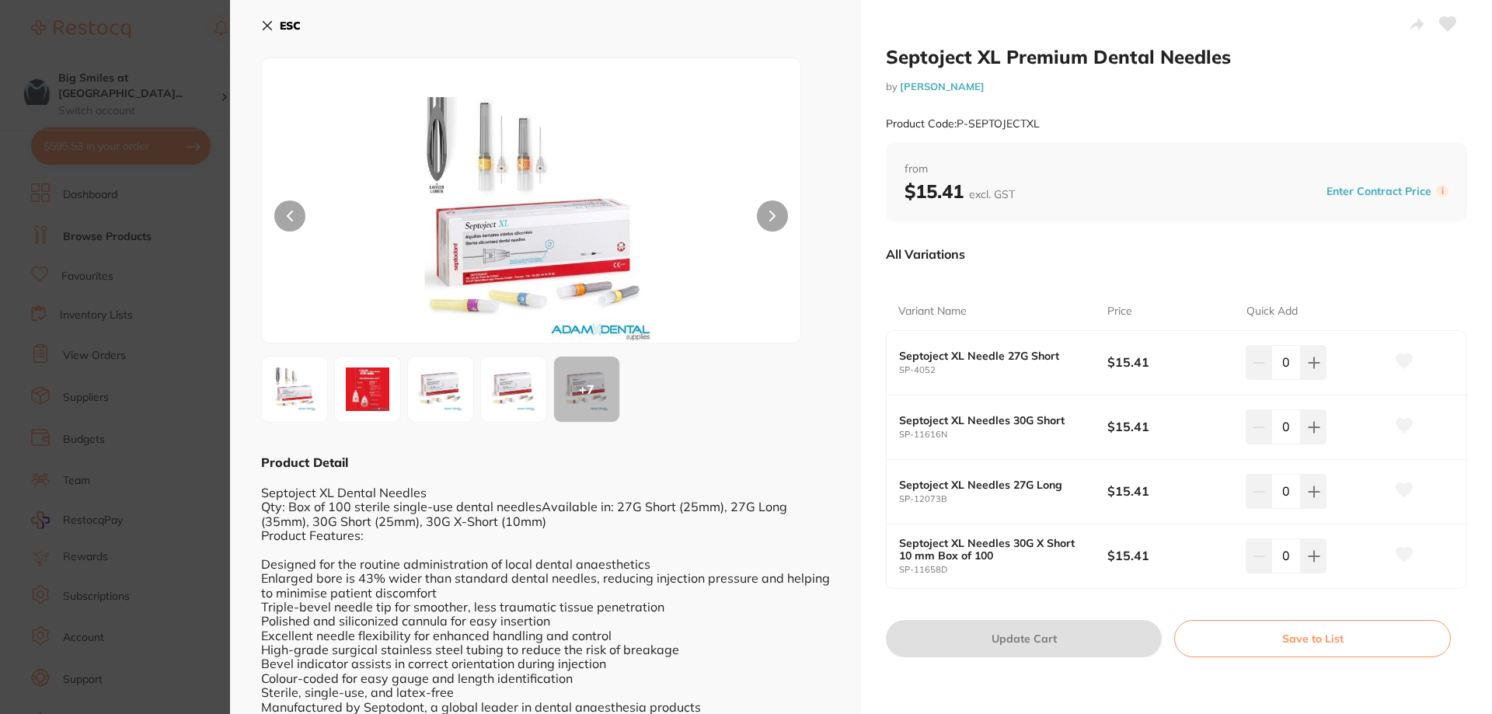
click at [1027, 423] on b "Septoject XL Needles 30G Short" at bounding box center [992, 420] width 187 height 12
click at [974, 407] on div "Septoject XL Needles 30G Short SP-11616N $15.41 0" at bounding box center [1176, 427] width 580 height 64
drag, startPoint x: 416, startPoint y: 520, endPoint x: 351, endPoint y: 514, distance: 65.5
drag, startPoint x: 1304, startPoint y: 429, endPoint x: 1413, endPoint y: 424, distance: 108.9
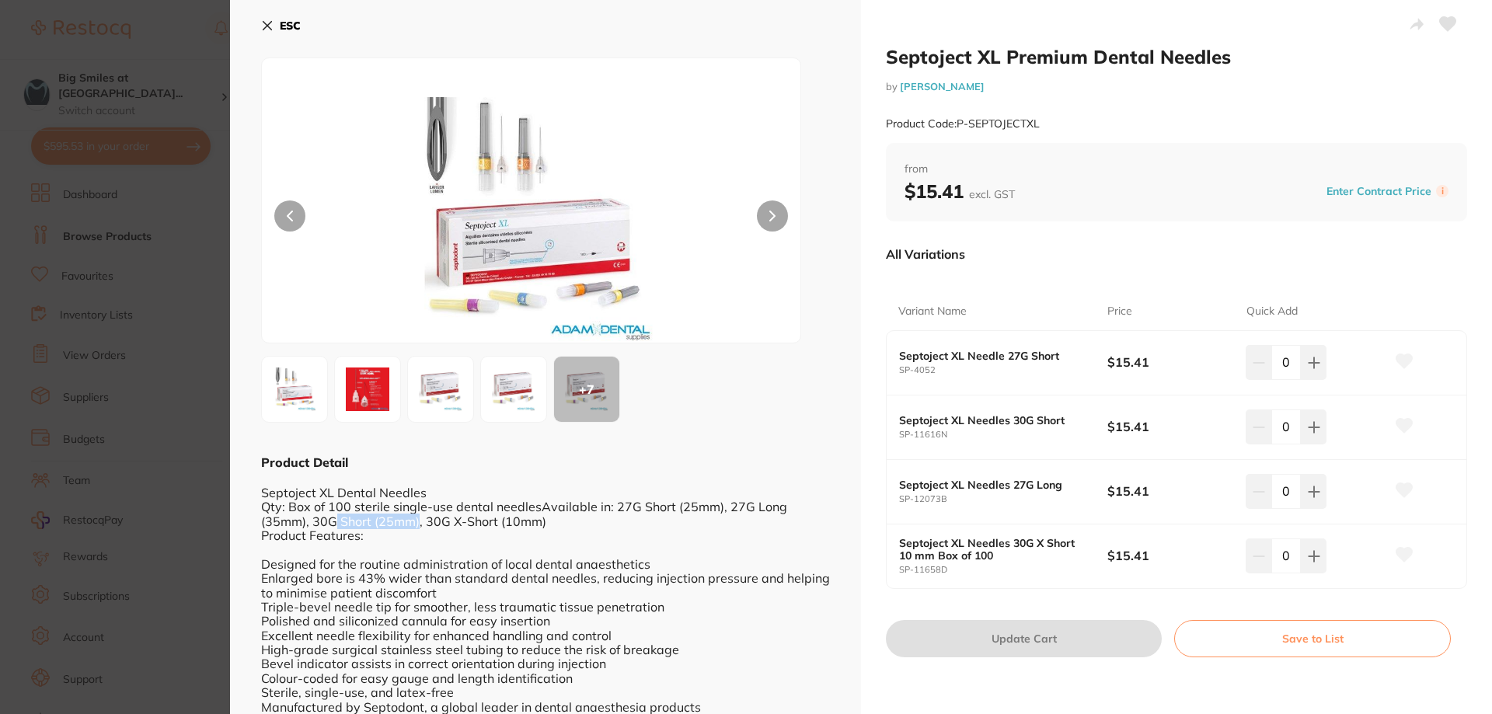
click at [1307, 429] on icon at bounding box center [1313, 427] width 12 height 12
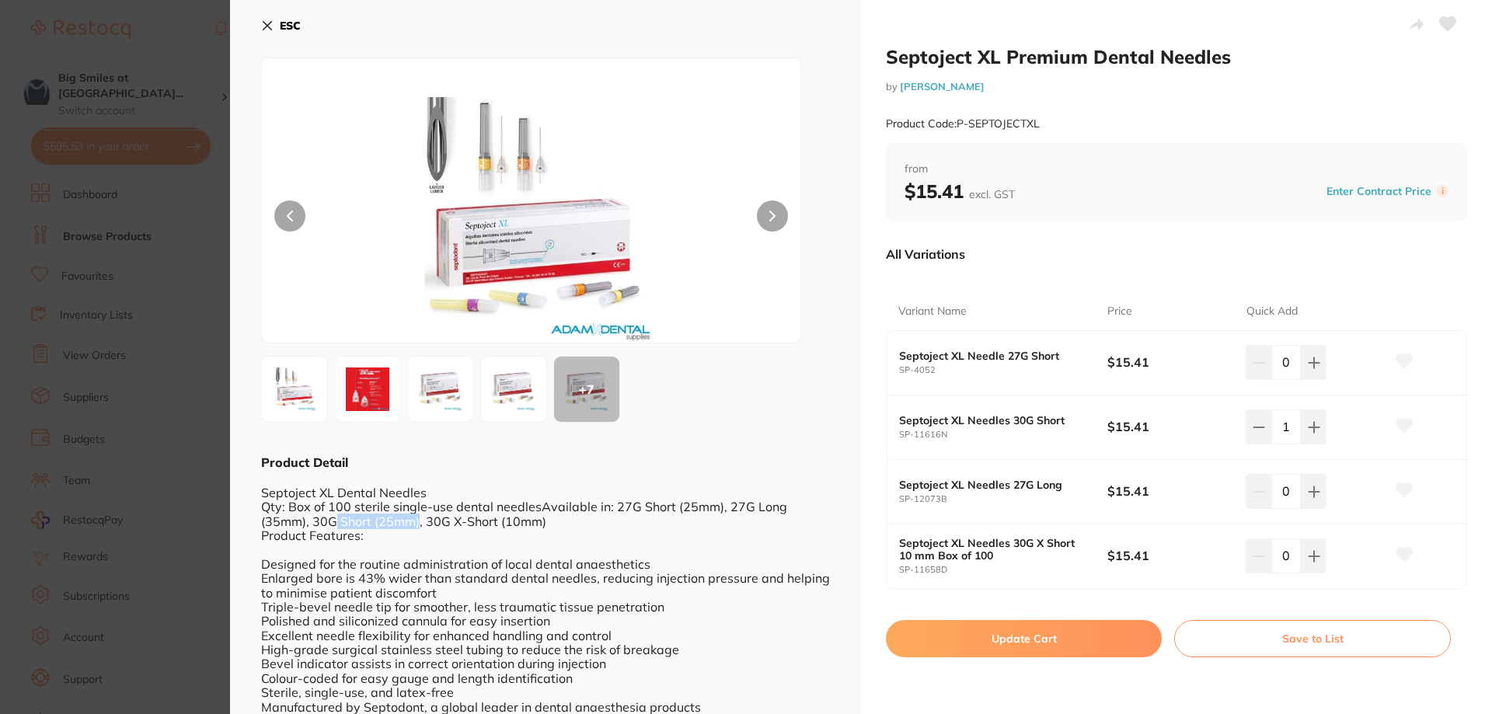
click at [1406, 424] on icon at bounding box center [1404, 426] width 16 height 14
click at [1400, 426] on icon at bounding box center [1404, 426] width 16 height 14
click at [1252, 432] on icon at bounding box center [1258, 427] width 12 height 12
type input "0"
click at [258, 24] on div "ESC + 7 Product Detail Septoject XL Dental Needles Qty: Box of 100 sterile sing…" at bounding box center [545, 520] width 631 height 1041
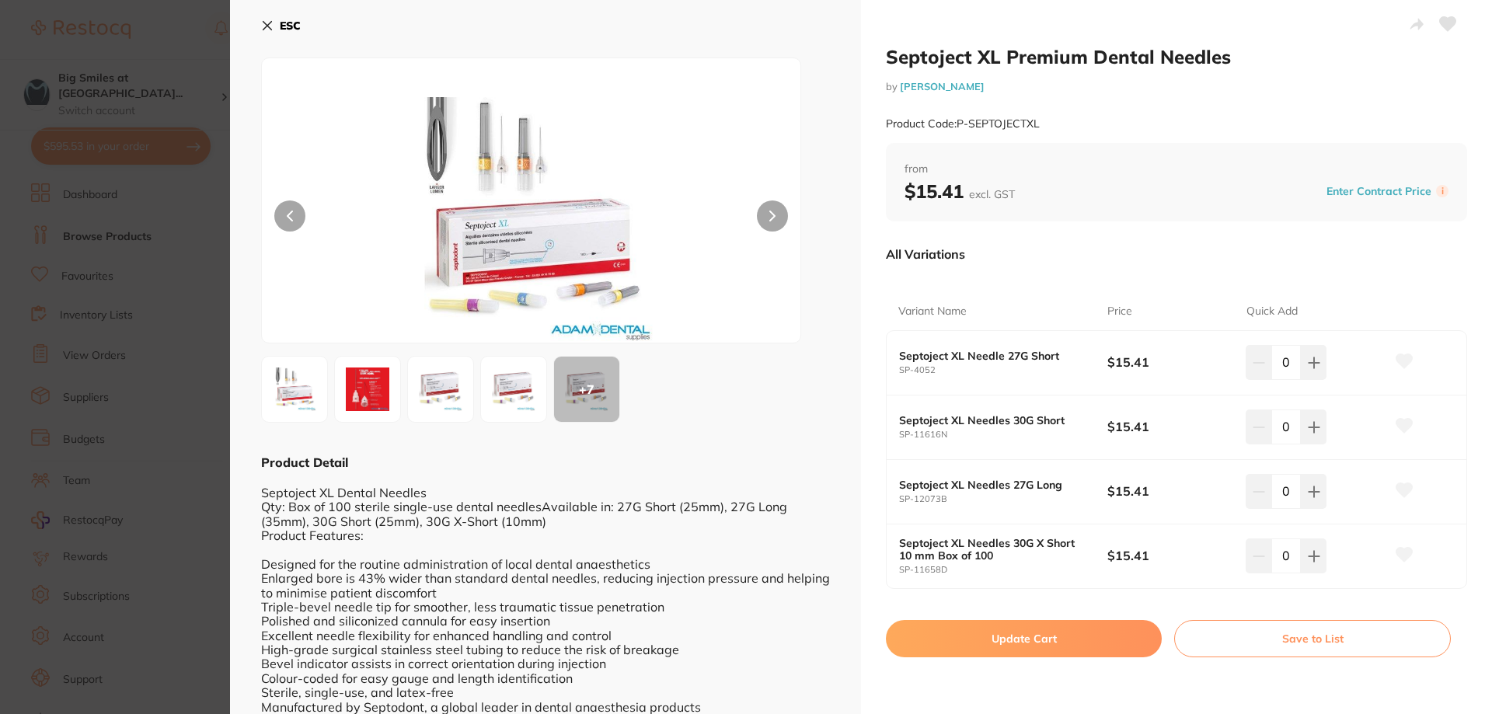
click at [266, 23] on icon at bounding box center [267, 25] width 12 height 12
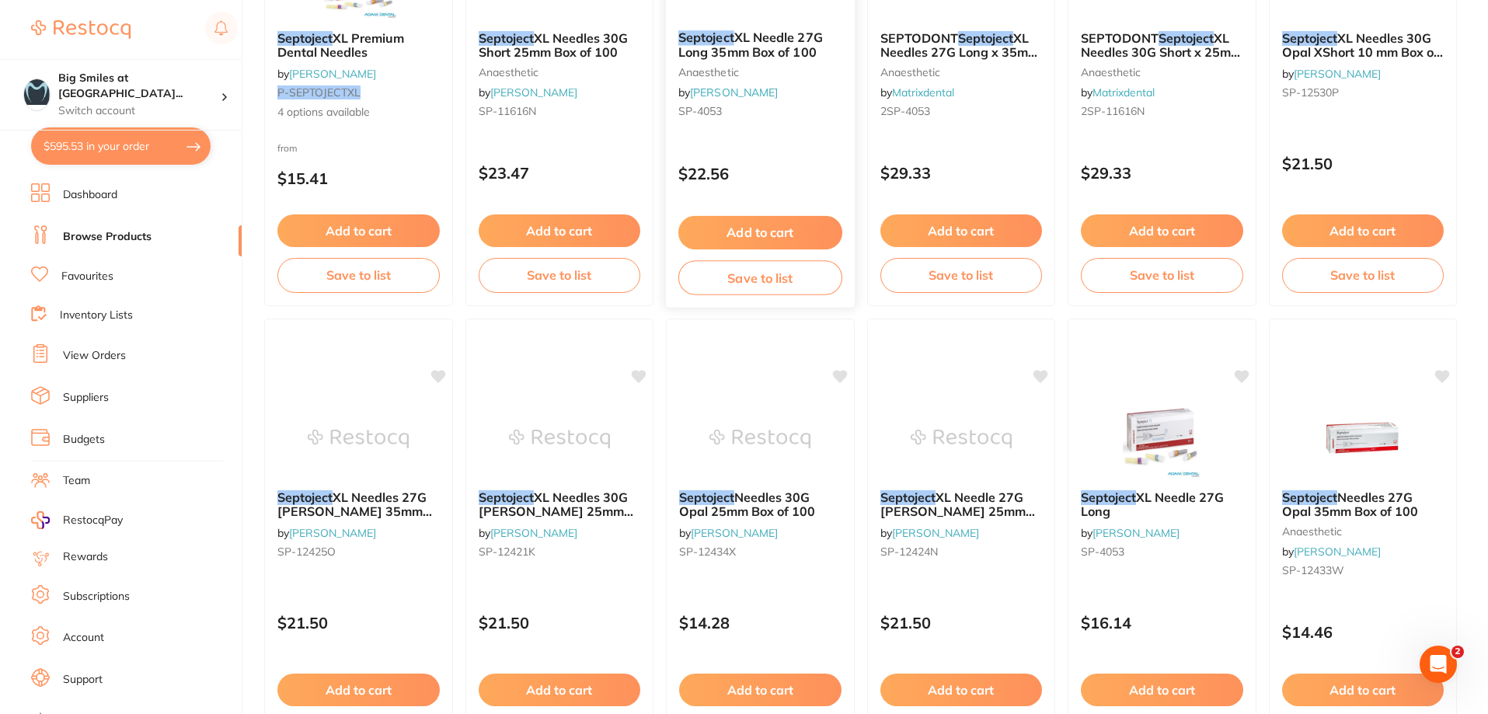
scroll to position [390, 0]
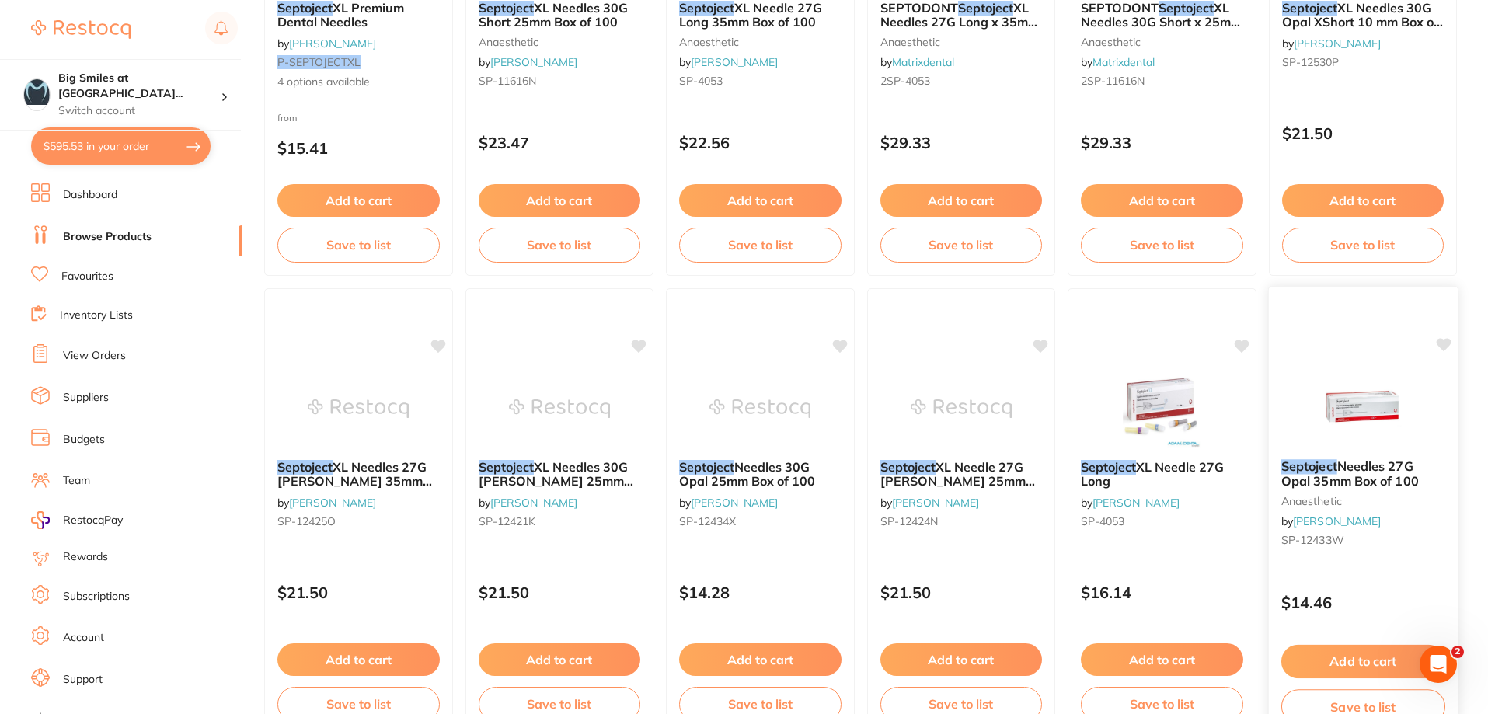
click at [1347, 463] on span "Needles 27G Opal 35mm Box of 100" at bounding box center [1348, 473] width 137 height 30
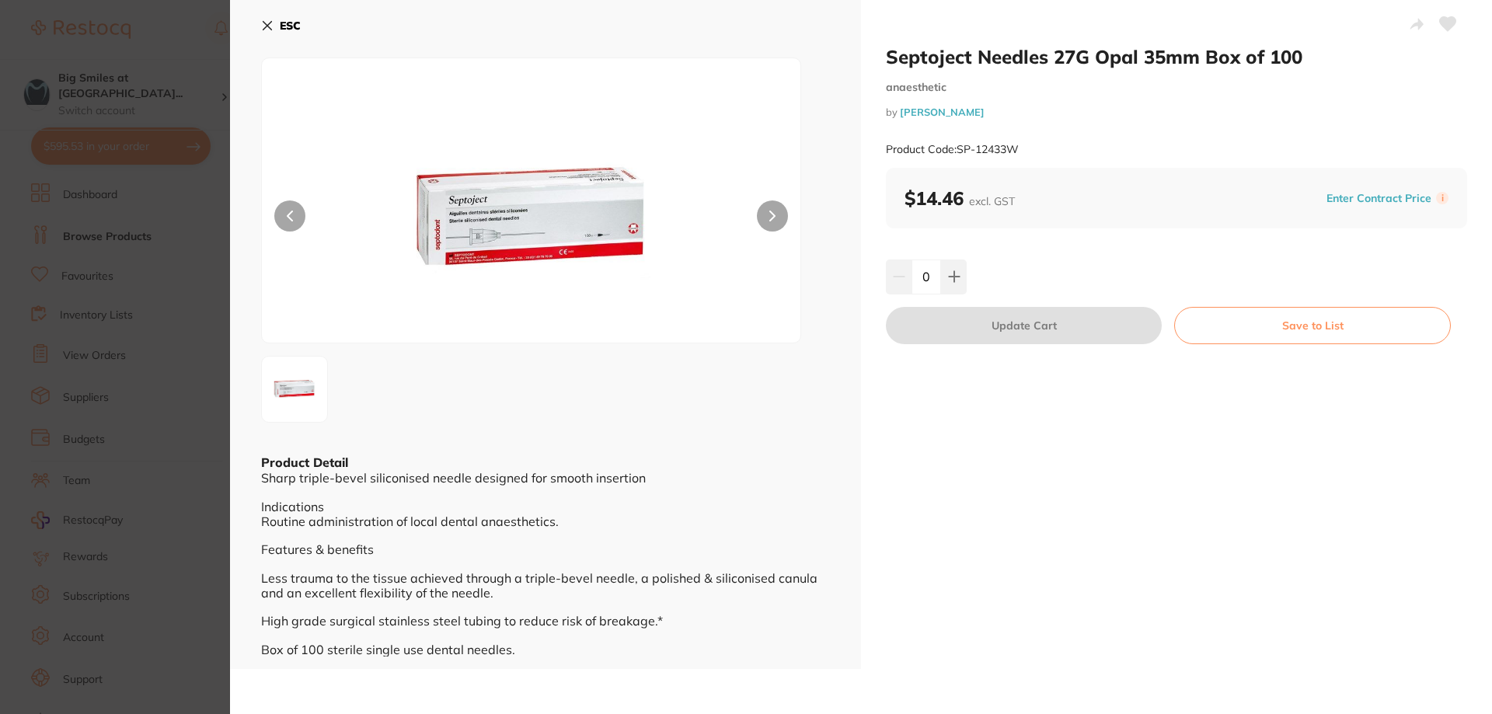
click at [258, 33] on div "ESC Product Detail Sharp triple-bevel siliconised needle designed for smooth in…" at bounding box center [545, 334] width 631 height 669
click at [266, 26] on icon at bounding box center [267, 25] width 12 height 12
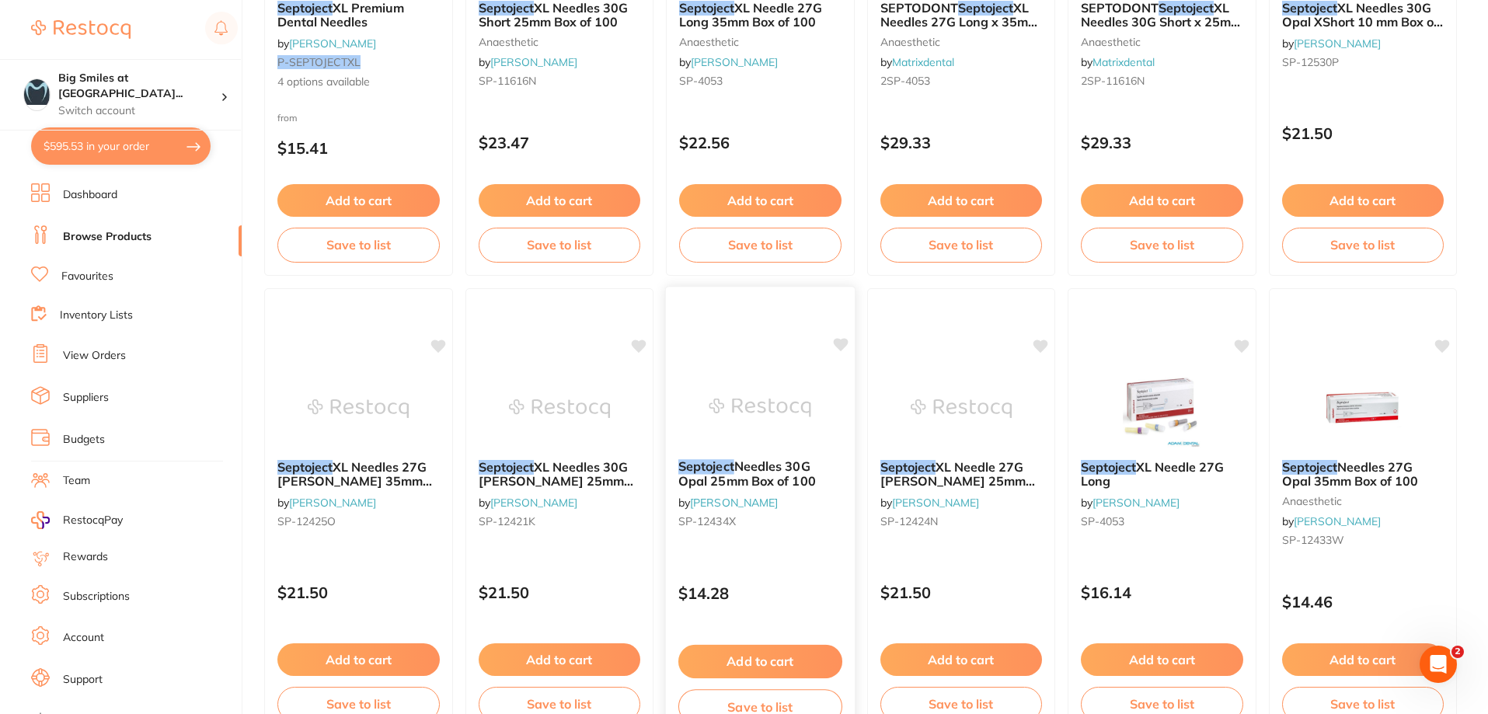
scroll to position [701, 0]
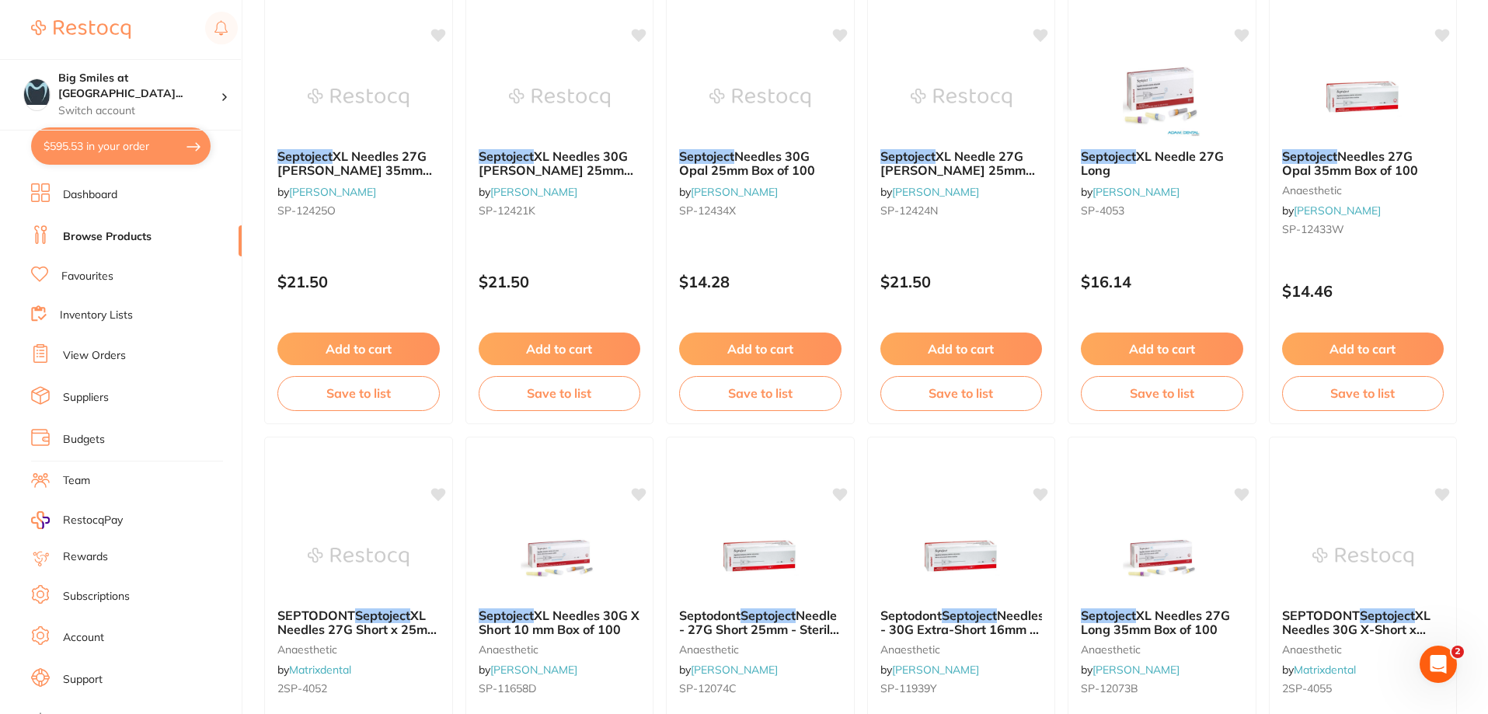
click at [759, 620] on em "Septoject" at bounding box center [767, 615] width 55 height 16
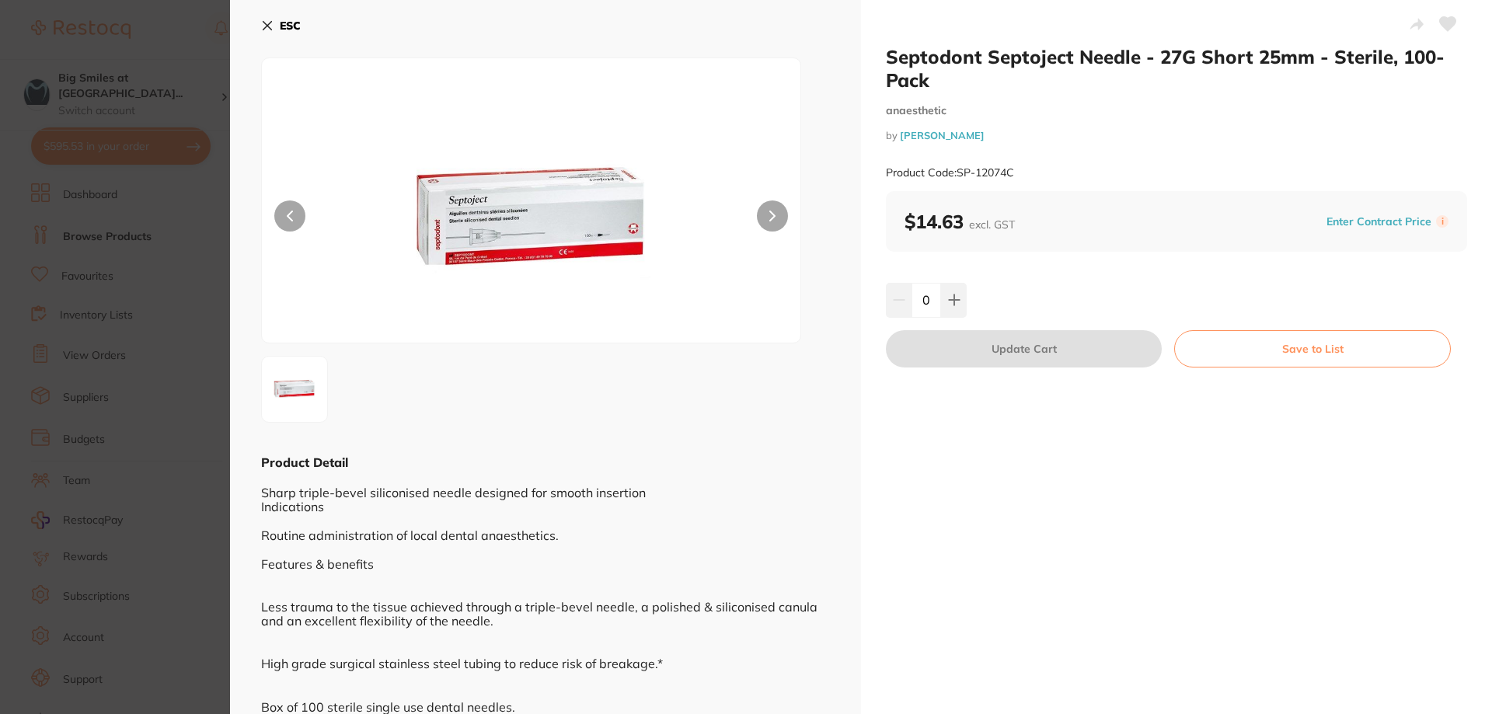
click at [280, 22] on b "ESC" at bounding box center [290, 26] width 21 height 14
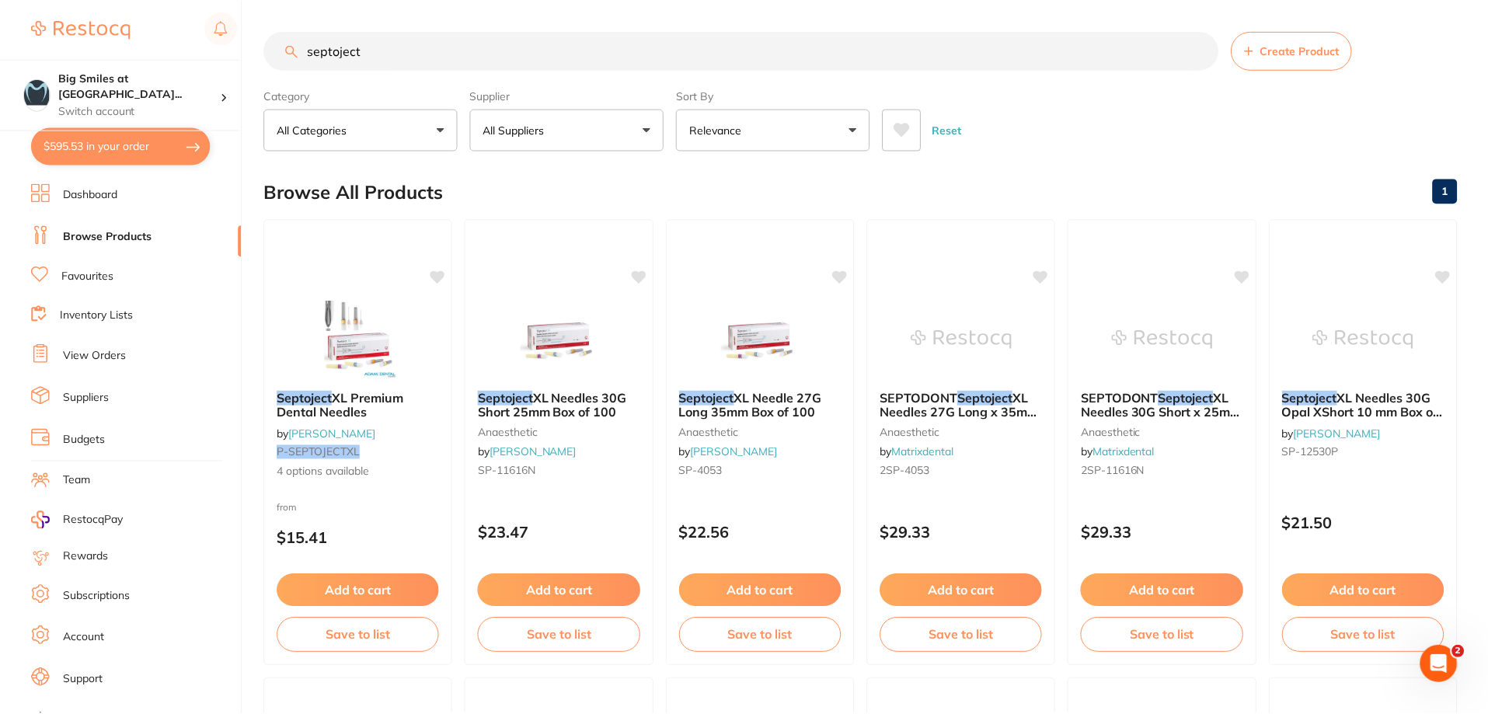
scroll to position [701, 0]
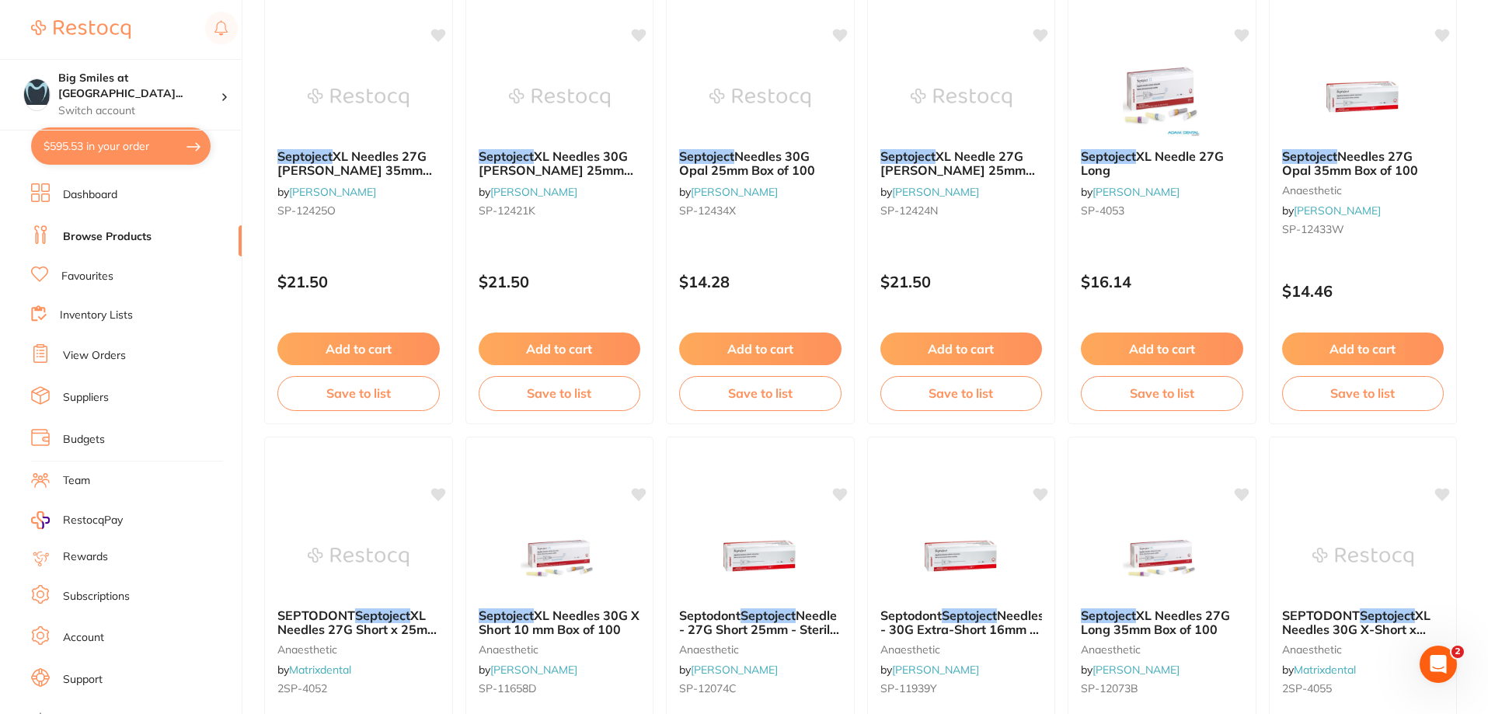
click at [956, 625] on span "Needles - 30G Extra-Short 16mm - Sterile, 100-Pack" at bounding box center [962, 629] width 164 height 44
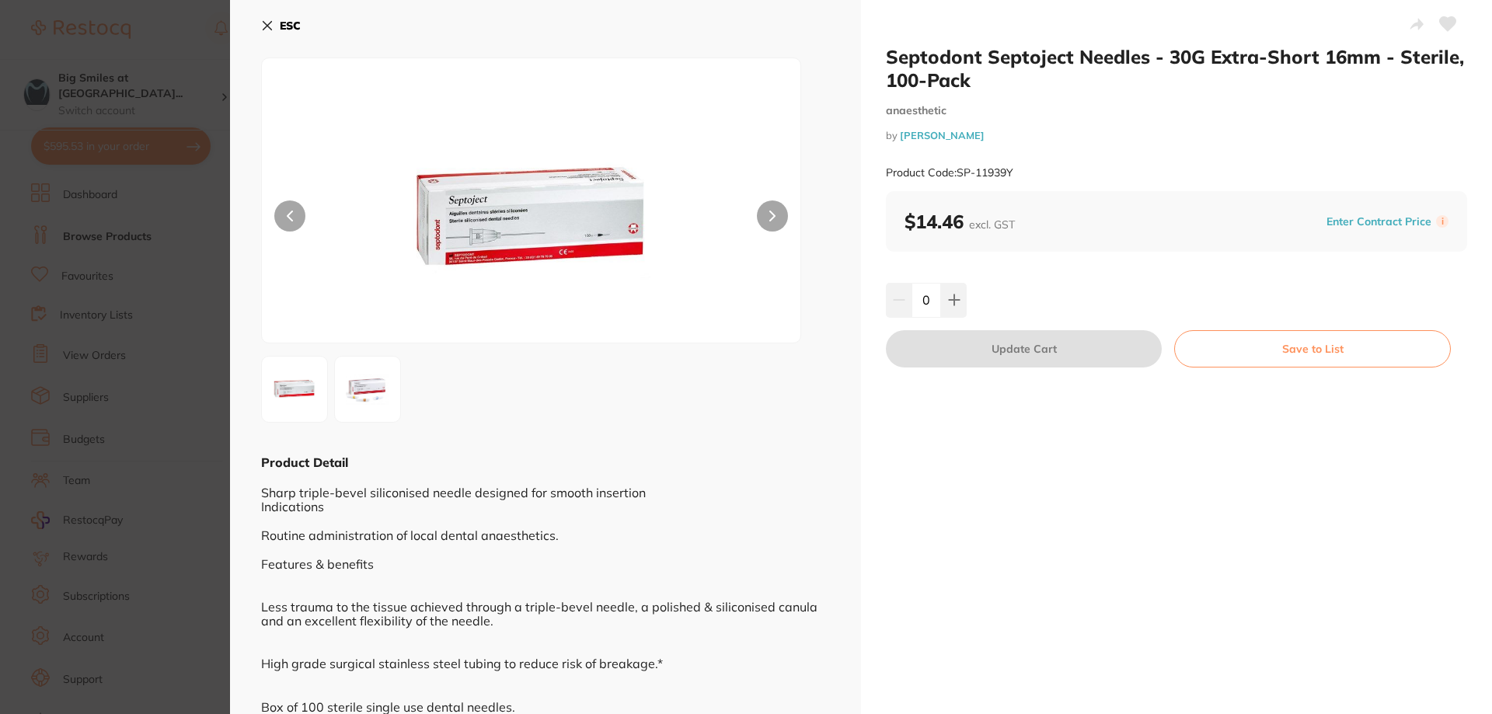
click at [263, 16] on button "ESC" at bounding box center [281, 25] width 40 height 26
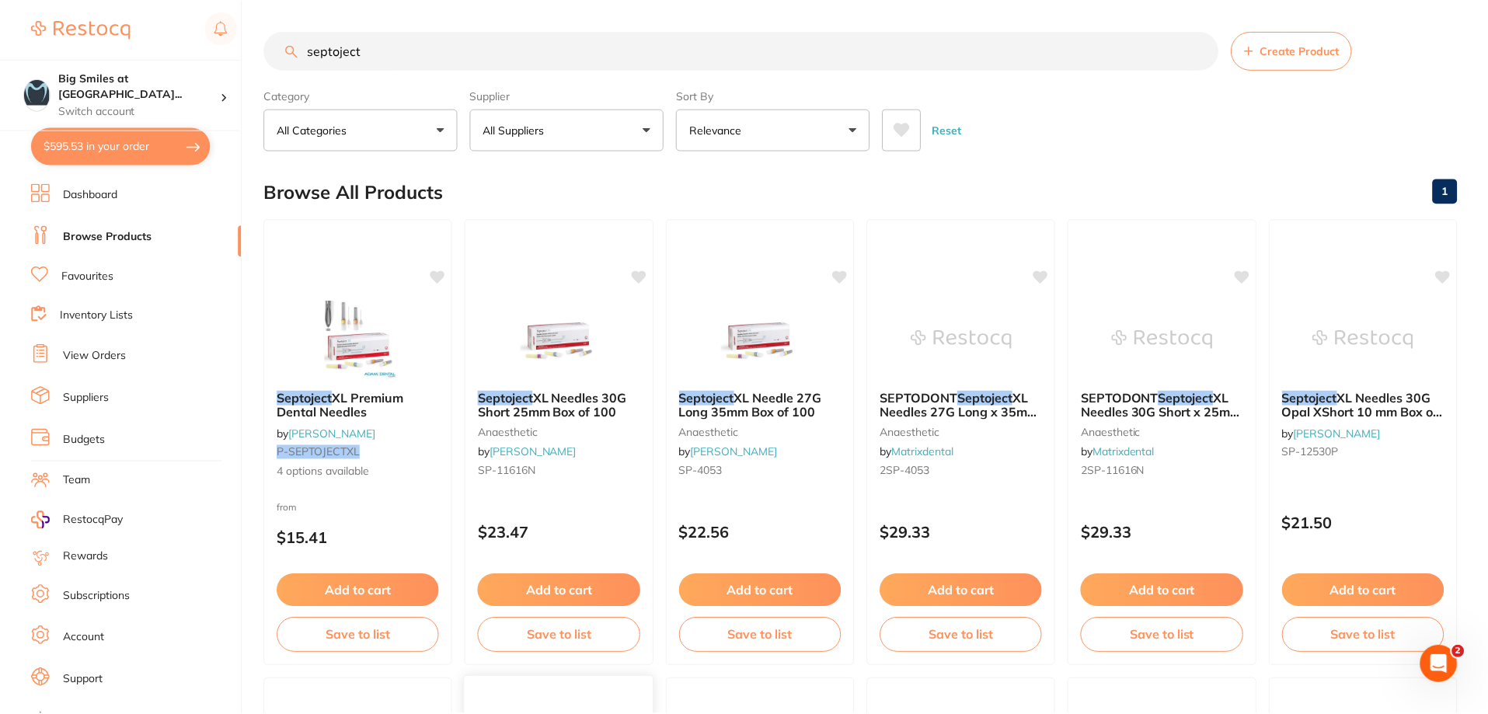
scroll to position [701, 0]
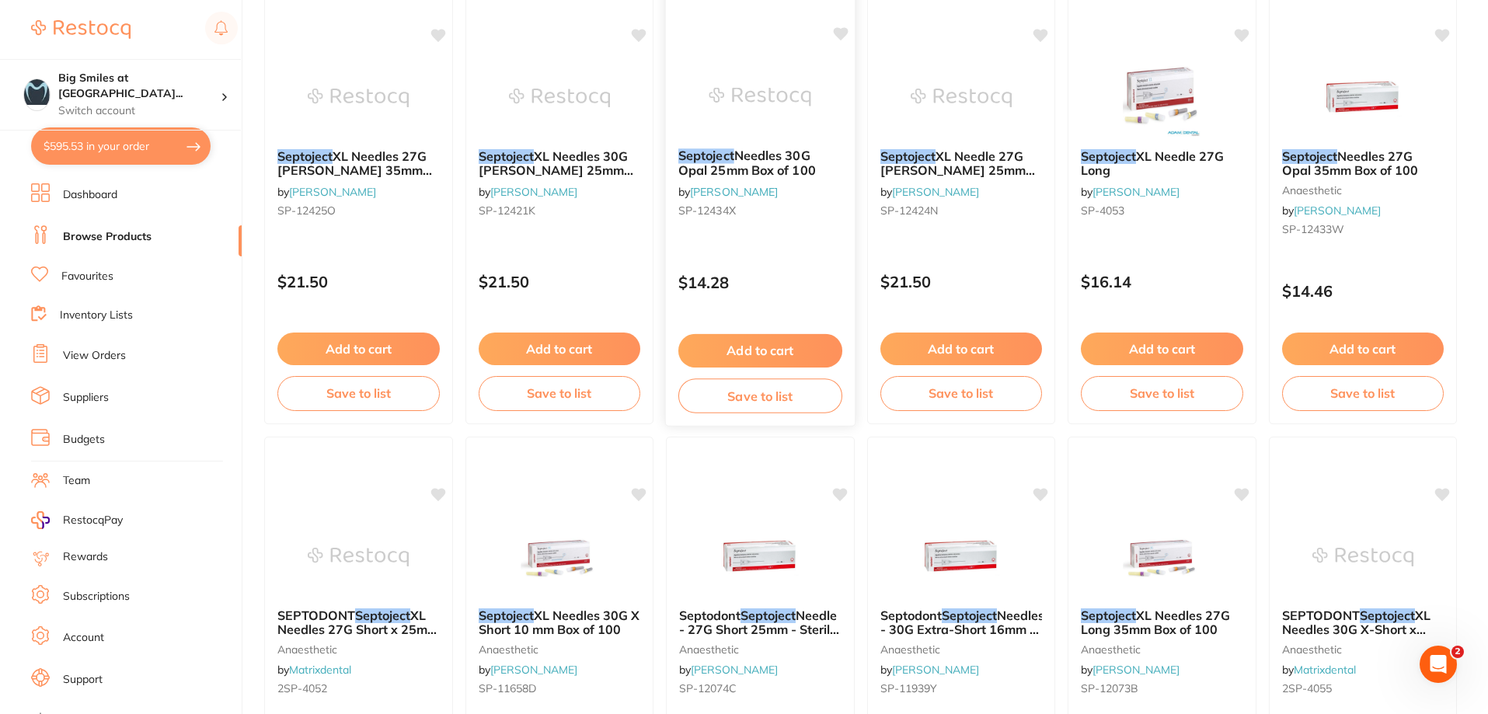
click at [735, 165] on span "Needles 30G Opal 25mm Box of 100" at bounding box center [746, 163] width 137 height 30
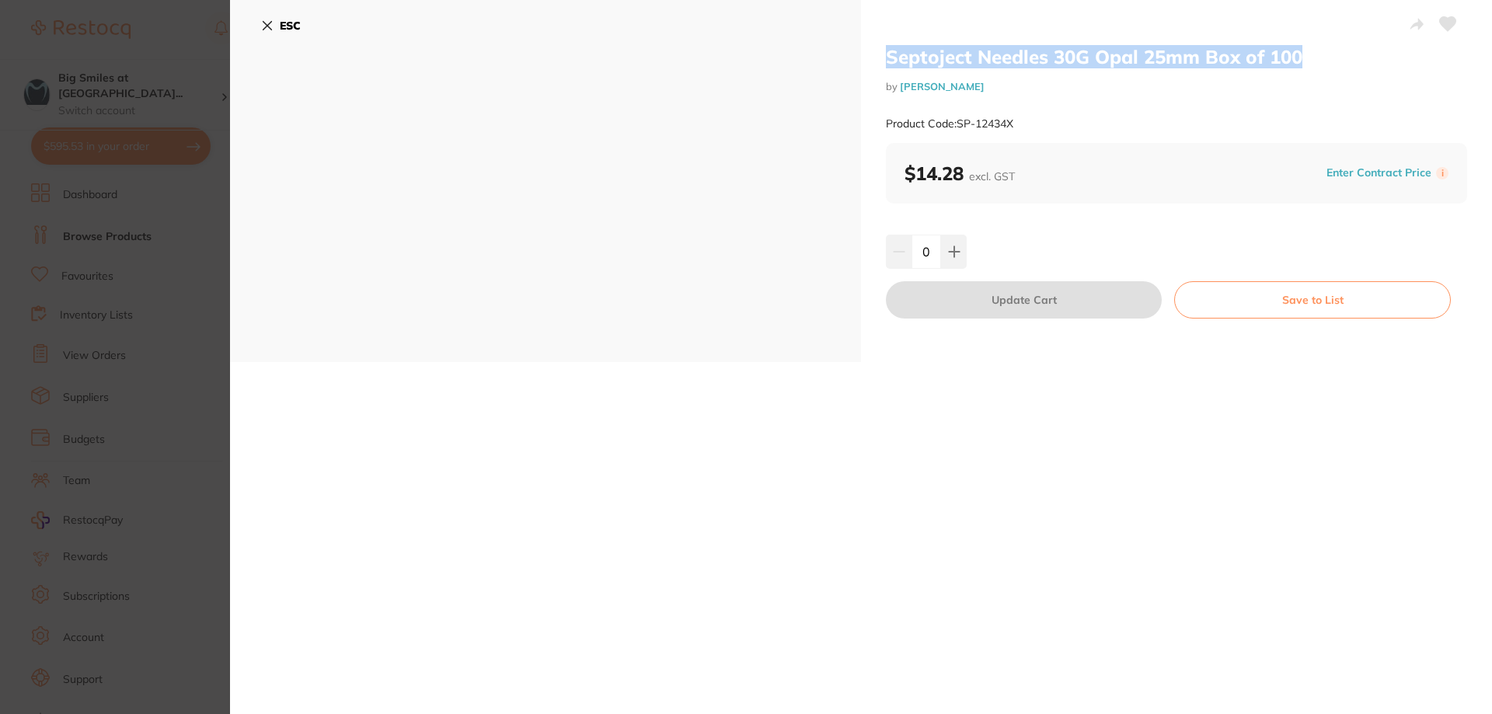
drag, startPoint x: 882, startPoint y: 58, endPoint x: 1303, endPoint y: 55, distance: 421.1
click at [1303, 55] on div "Septoject Needles 30G Opal 25mm Box of 100 by [PERSON_NAME] Product Code: SP-12…" at bounding box center [1176, 181] width 631 height 362
copy h2 "Septoject Needles 30G Opal 25mm Box of 100"
click at [952, 243] on button at bounding box center [954, 252] width 26 height 34
type input "1"
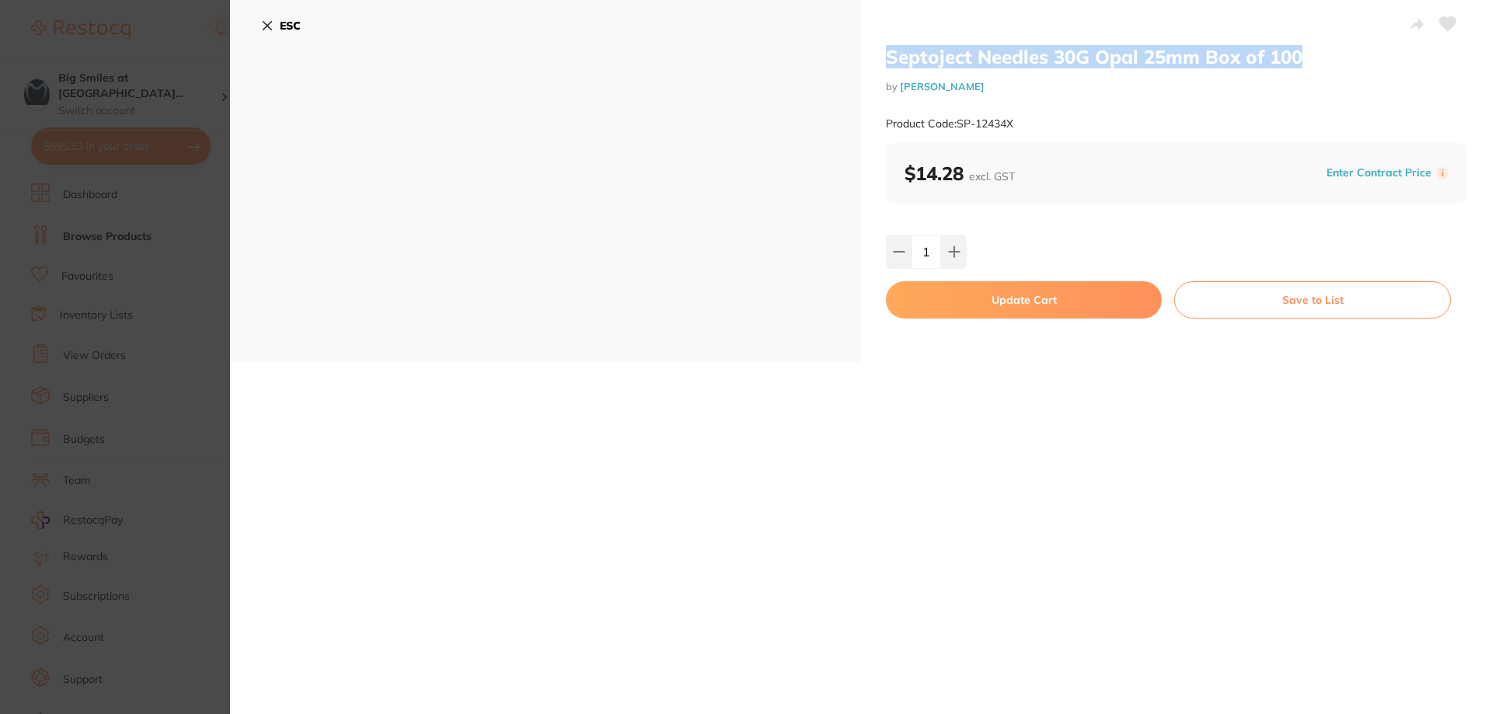
click at [1046, 290] on button "Update Cart" at bounding box center [1024, 299] width 276 height 37
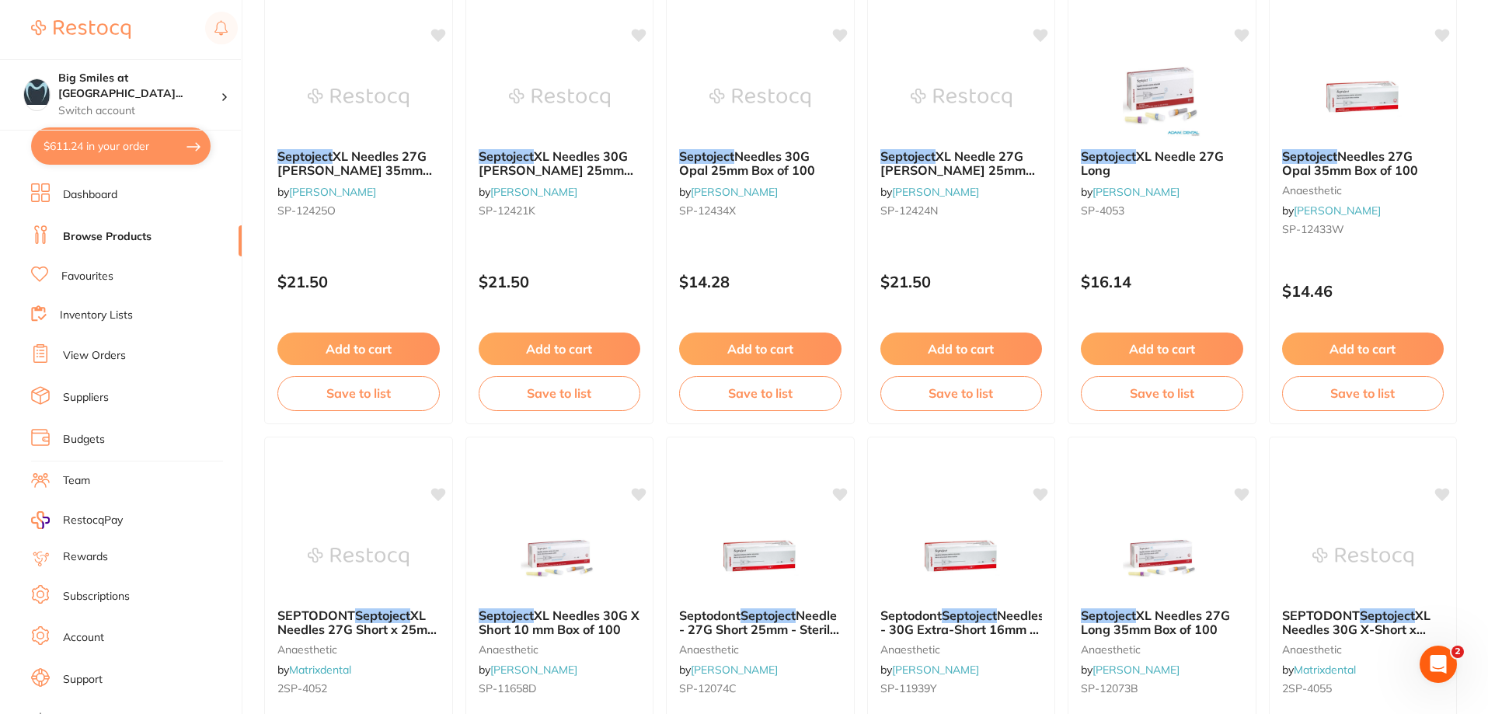
click at [131, 141] on button "$611.24 in your order" at bounding box center [120, 145] width 179 height 37
checkbox input "true"
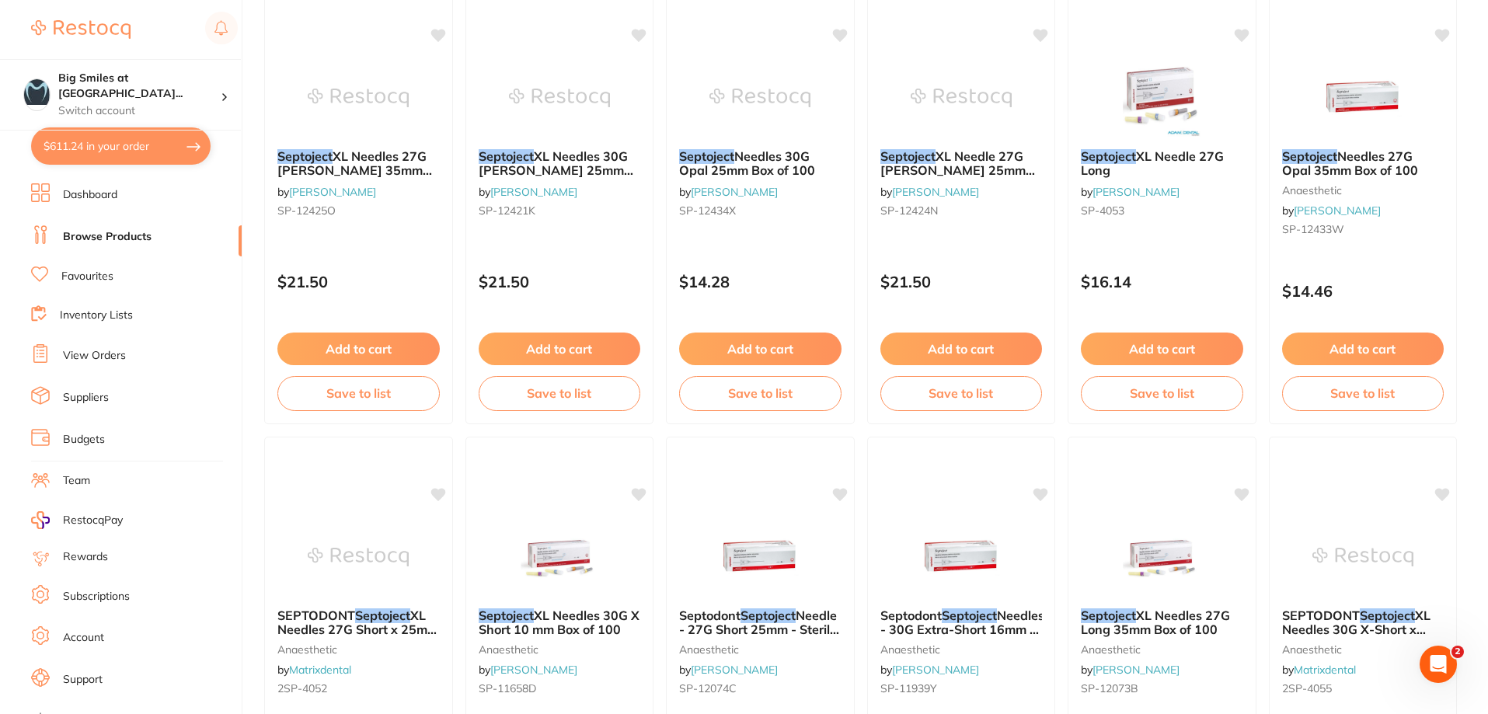
checkbox input "true"
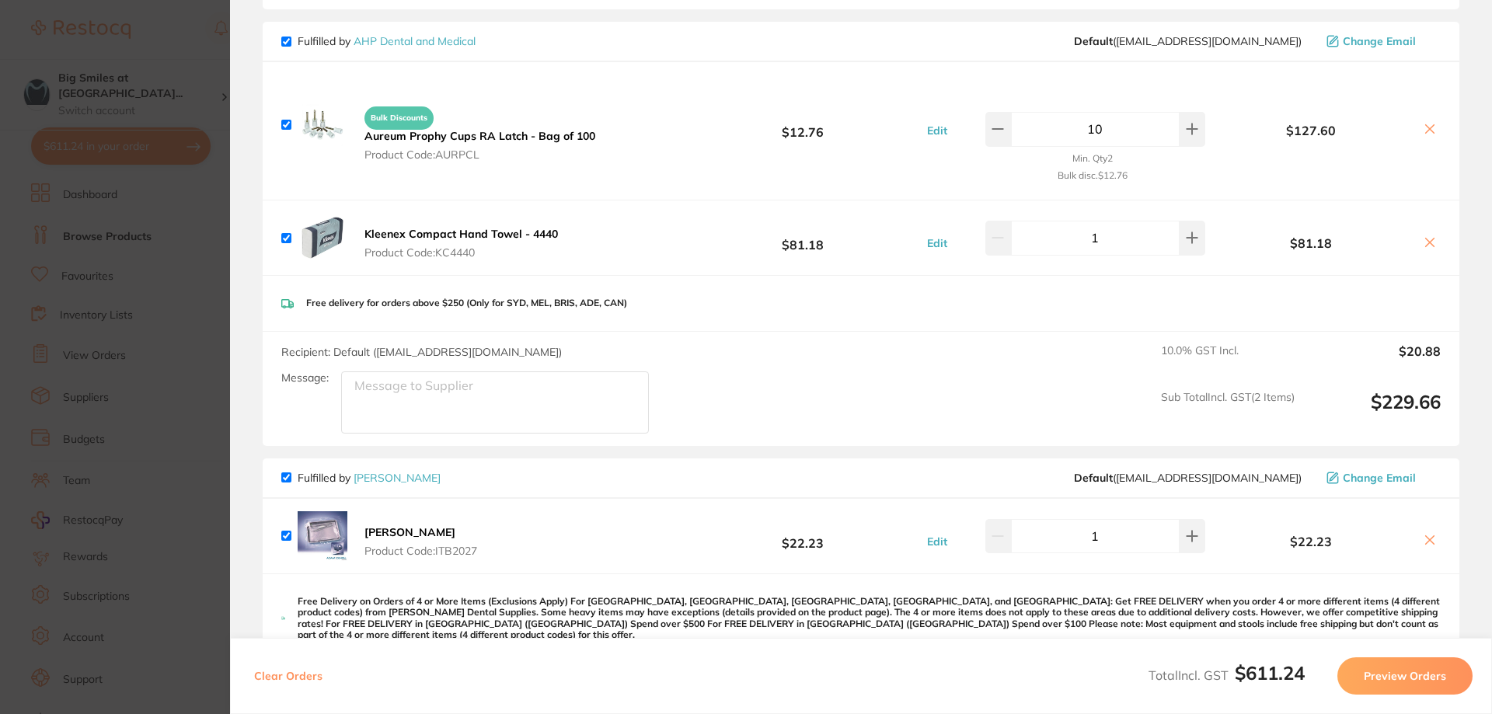
scroll to position [412, 0]
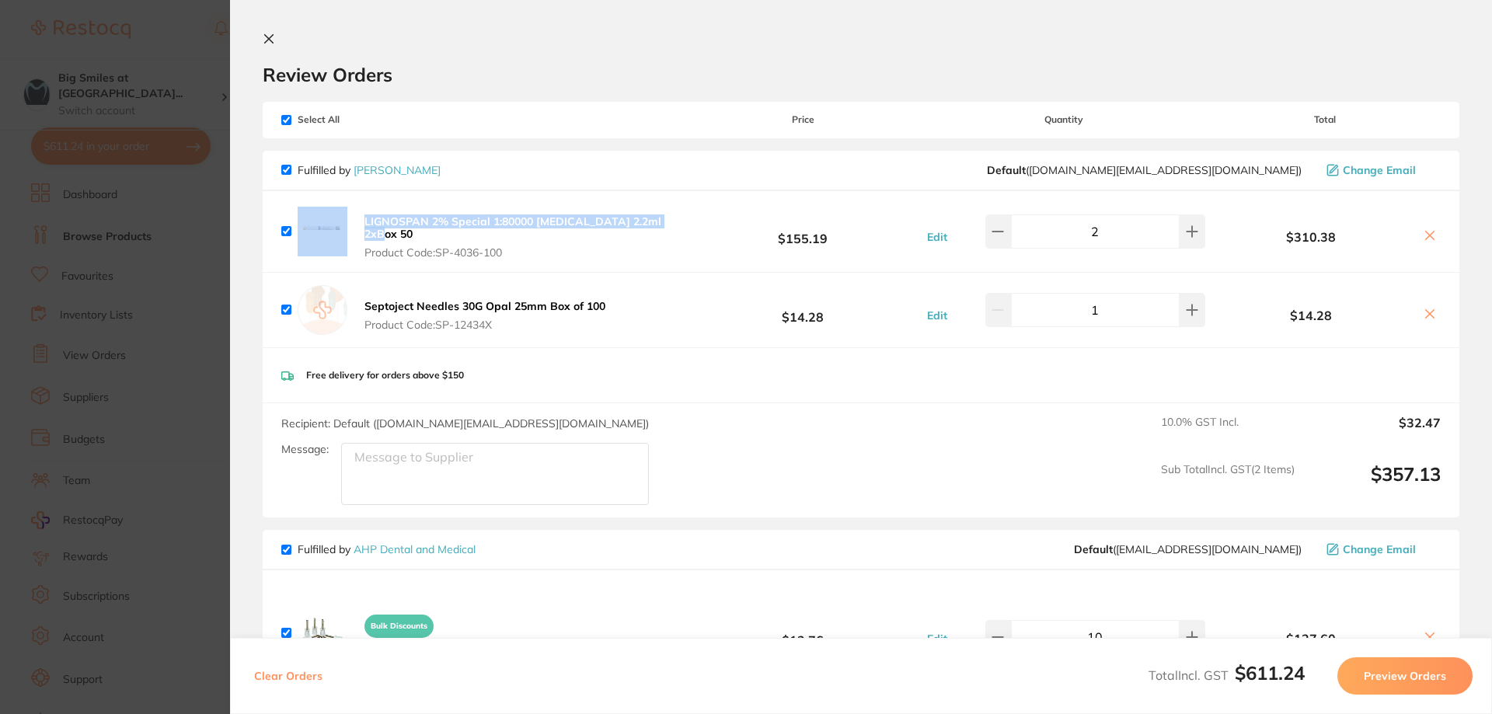
drag, startPoint x: 673, startPoint y: 223, endPoint x: 350, endPoint y: 225, distance: 322.4
click at [350, 225] on div "LIGNOSPAN 2% Special 1:80000 adrenalin 2.2ml 2xBox 50 Product Code: SP-4036-100…" at bounding box center [861, 231] width 1196 height 81
copy div "LIGNOSPAN 2% Special 1:80000 [MEDICAL_DATA] 2.2ml 2xBox 50"
click at [269, 38] on icon at bounding box center [269, 39] width 9 height 9
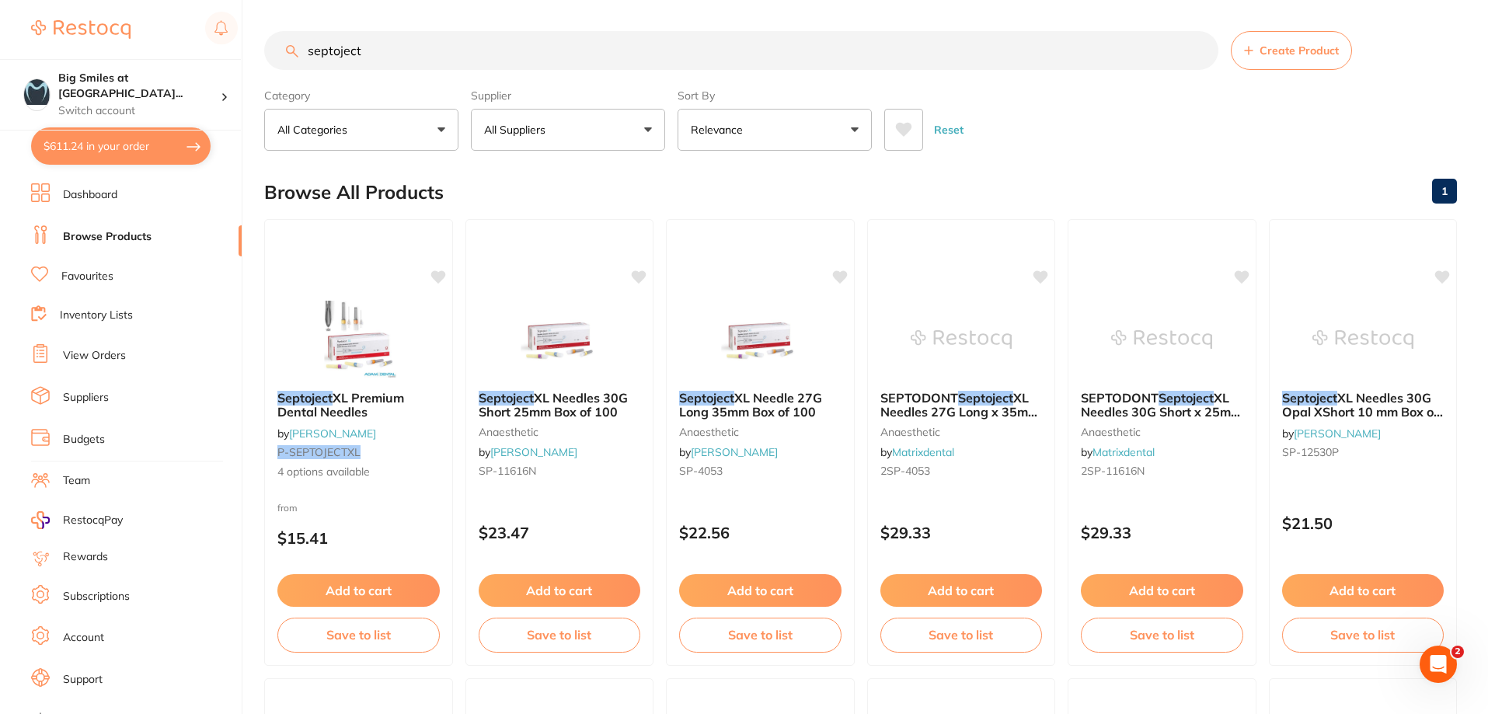
drag, startPoint x: 422, startPoint y: 44, endPoint x: 256, endPoint y: 39, distance: 166.3
click at [256, 39] on div "$611.24 Big Smiles at Little Ba... Switch account Big Smiles at Little Bay $611…" at bounding box center [744, 357] width 1488 height 714
paste input "Septodont Evolution Needles Opal - 30G - Short - 25mm - Sterile, 100-Pack"
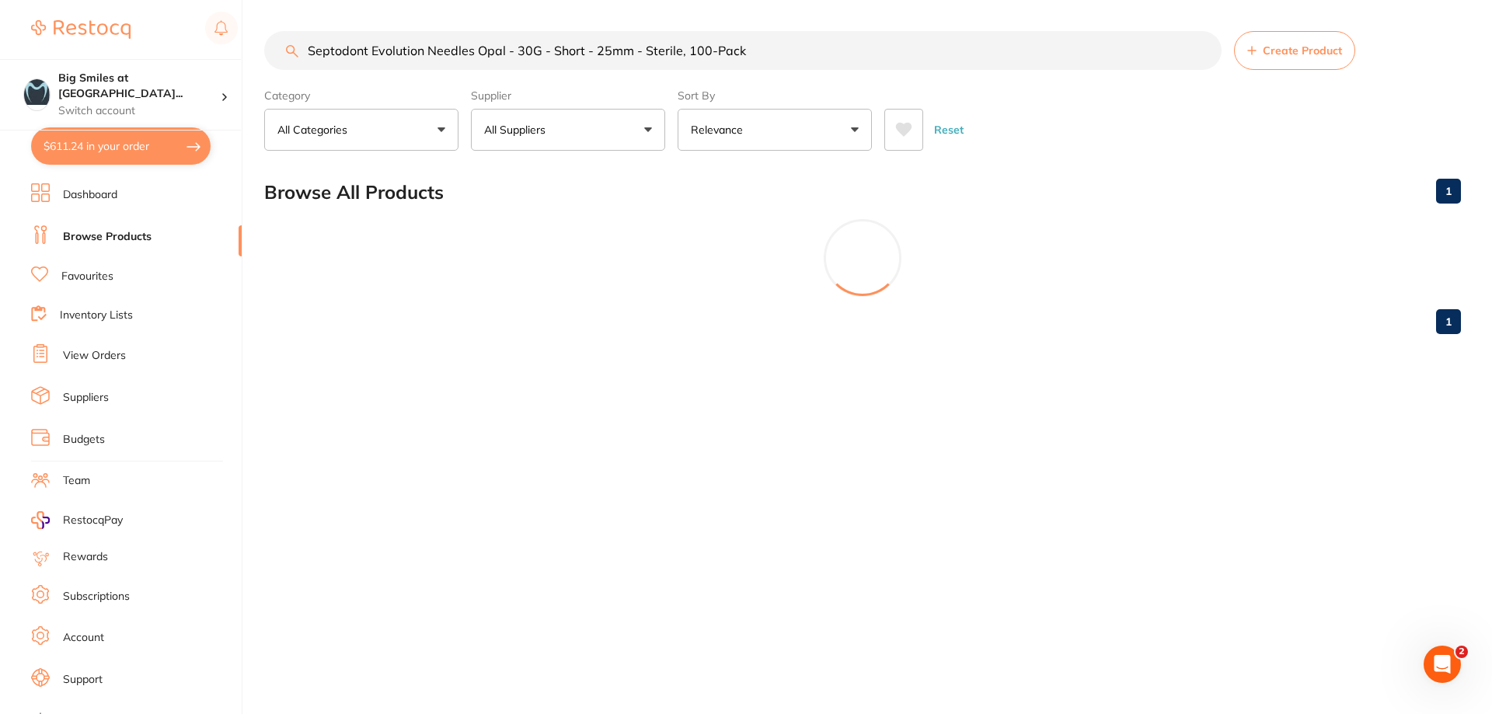
type input "Septodont Evolution Needles Opal - 30G - Short - 25mm - Sterile, 100-Pack"
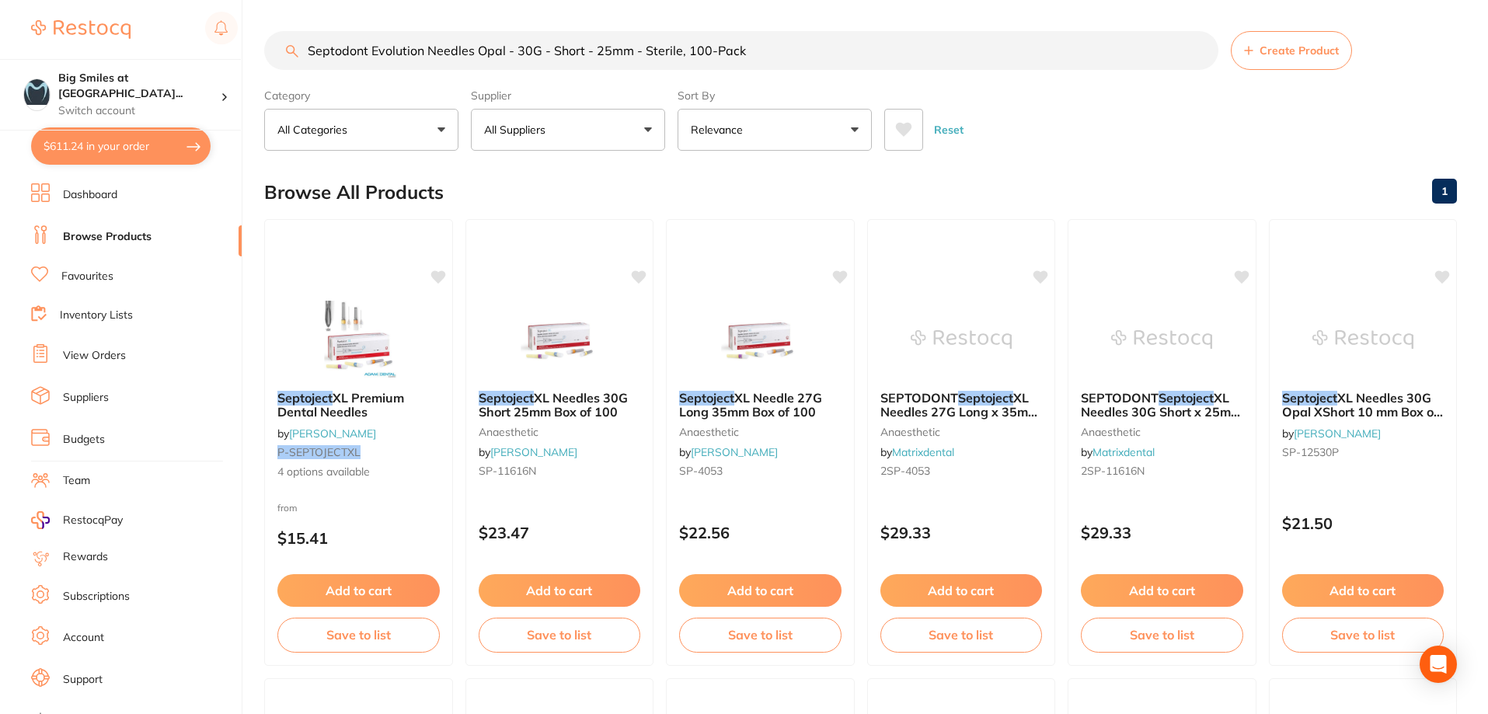
click at [96, 151] on button "$611.24 in your order" at bounding box center [120, 145] width 179 height 37
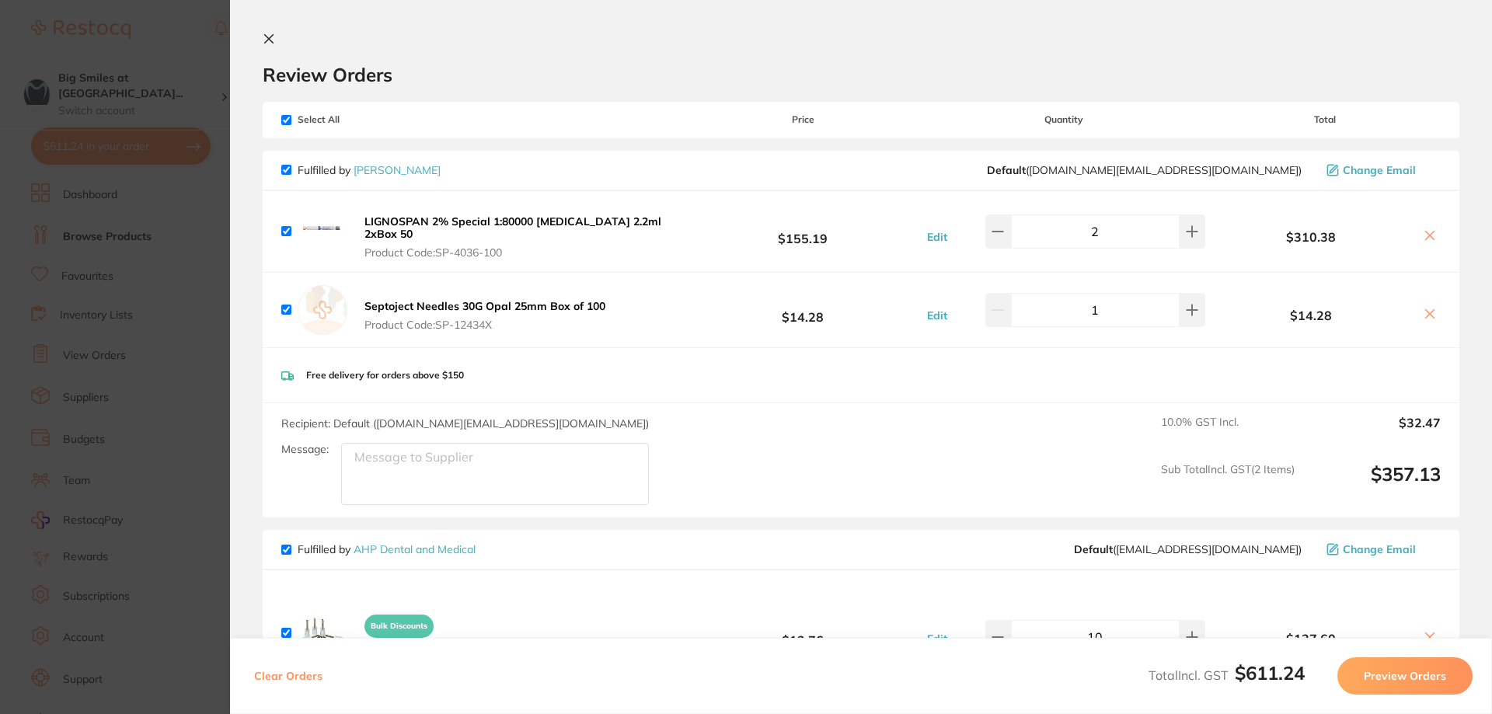
click at [288, 232] on input "checkbox" at bounding box center [286, 231] width 10 height 10
checkbox input "false"
drag, startPoint x: 290, startPoint y: 304, endPoint x: 339, endPoint y: 317, distance: 51.4
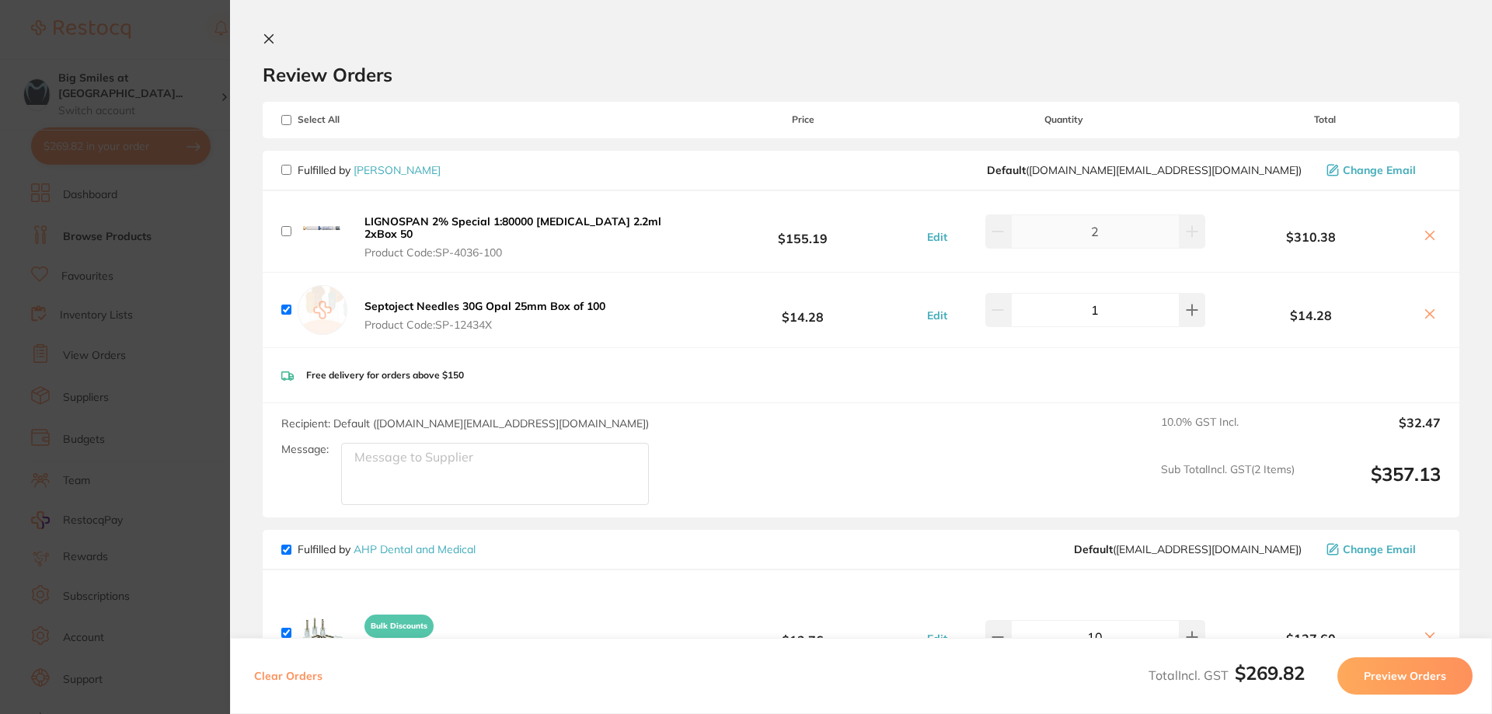
click at [290, 305] on input "checkbox" at bounding box center [286, 310] width 10 height 10
checkbox input "false"
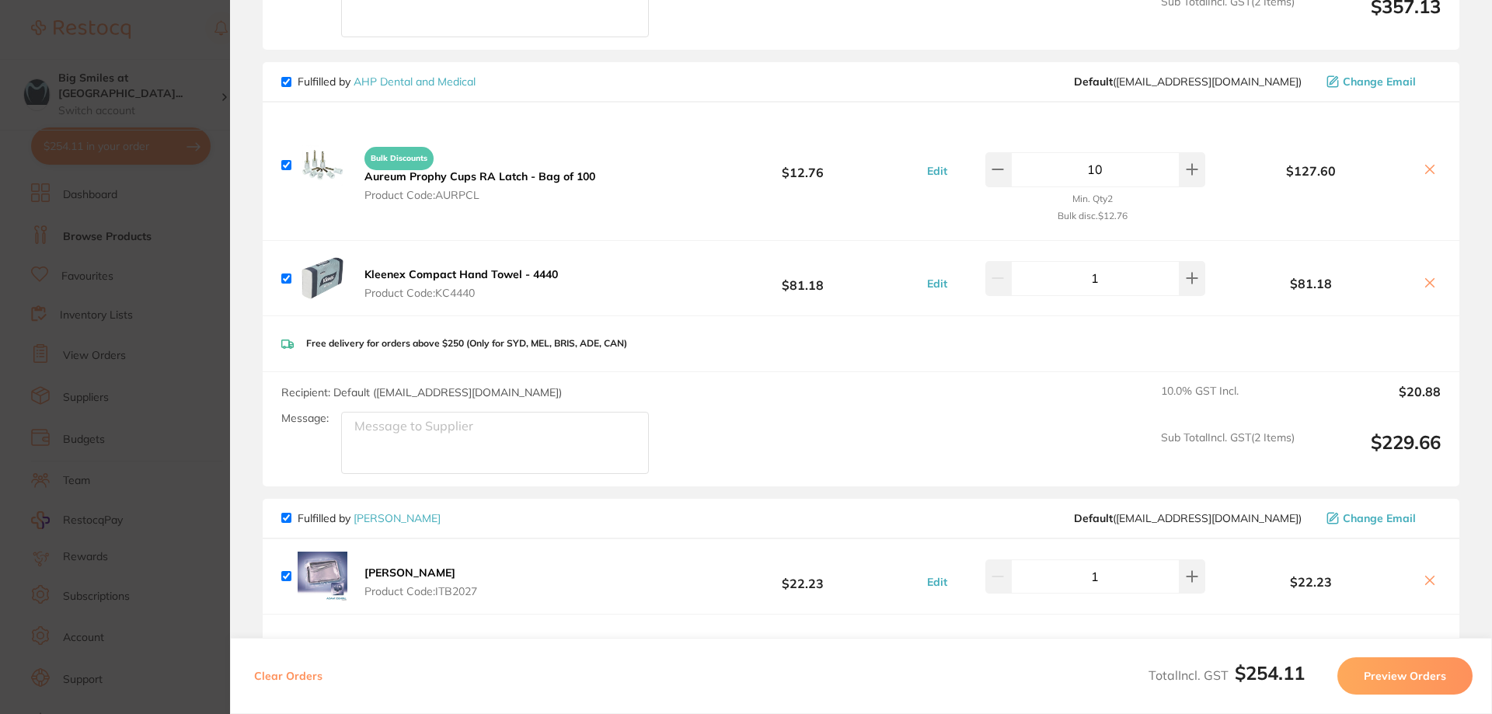
scroll to position [699, 0]
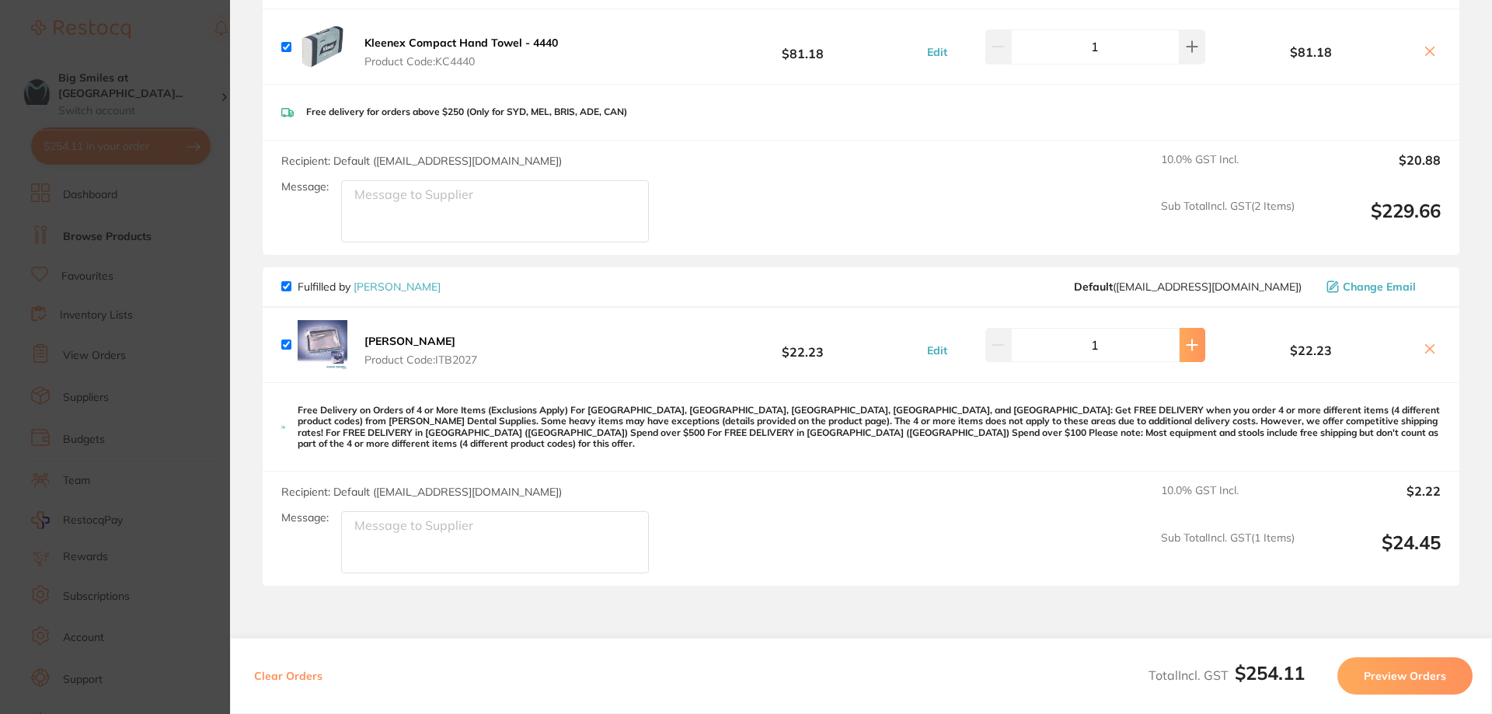
click at [1187, 339] on icon at bounding box center [1192, 344] width 10 height 10
type input "5"
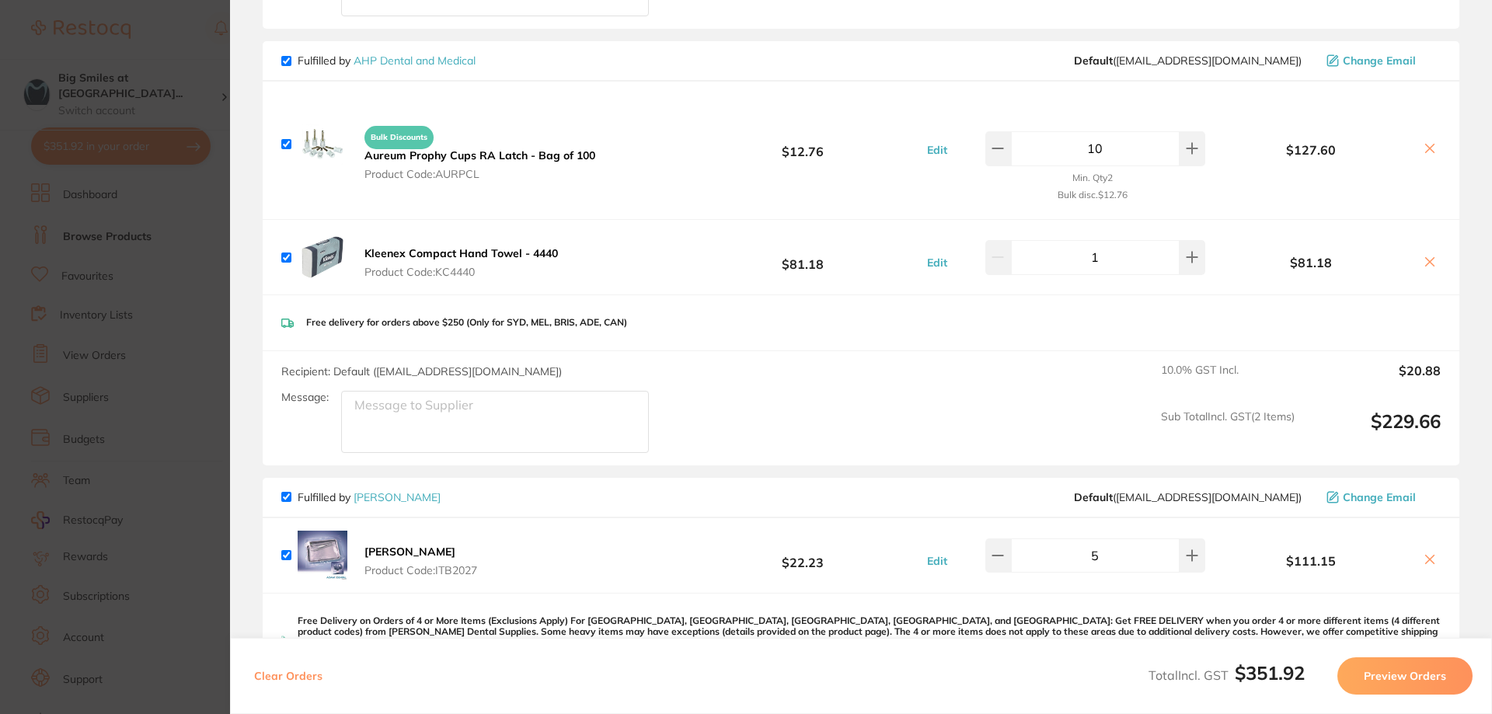
scroll to position [800, 0]
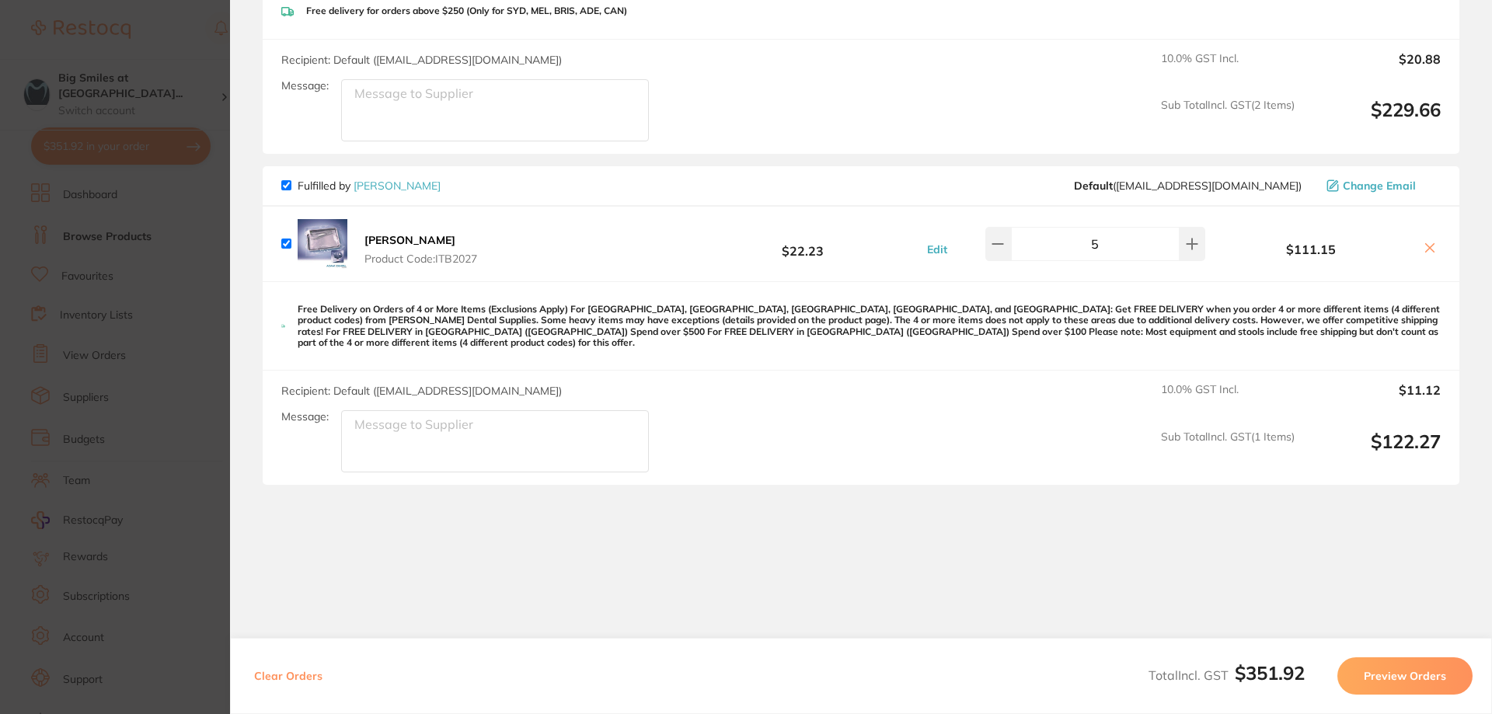
click at [1400, 675] on button "Preview Orders" at bounding box center [1404, 675] width 135 height 37
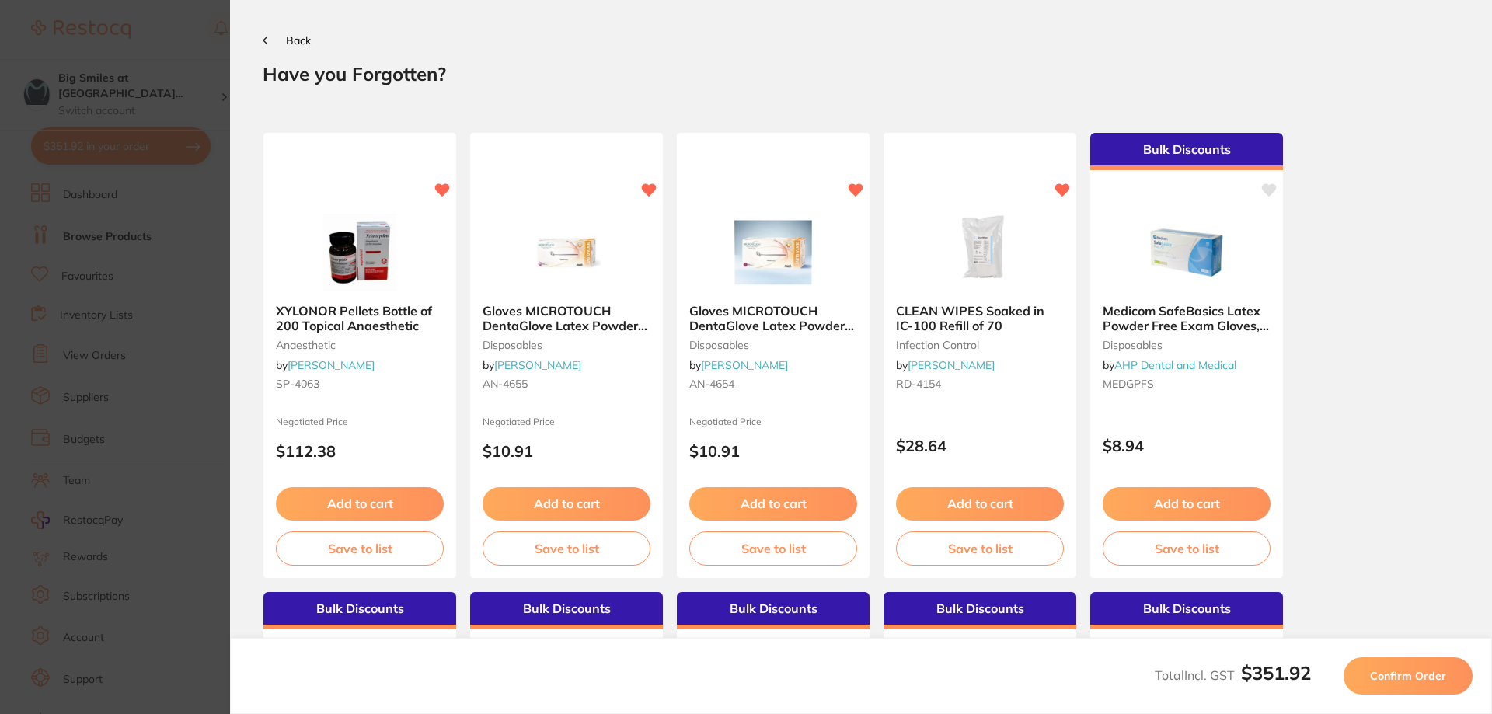
scroll to position [0, 0]
click at [1400, 674] on span "Confirm Order" at bounding box center [1408, 676] width 76 height 14
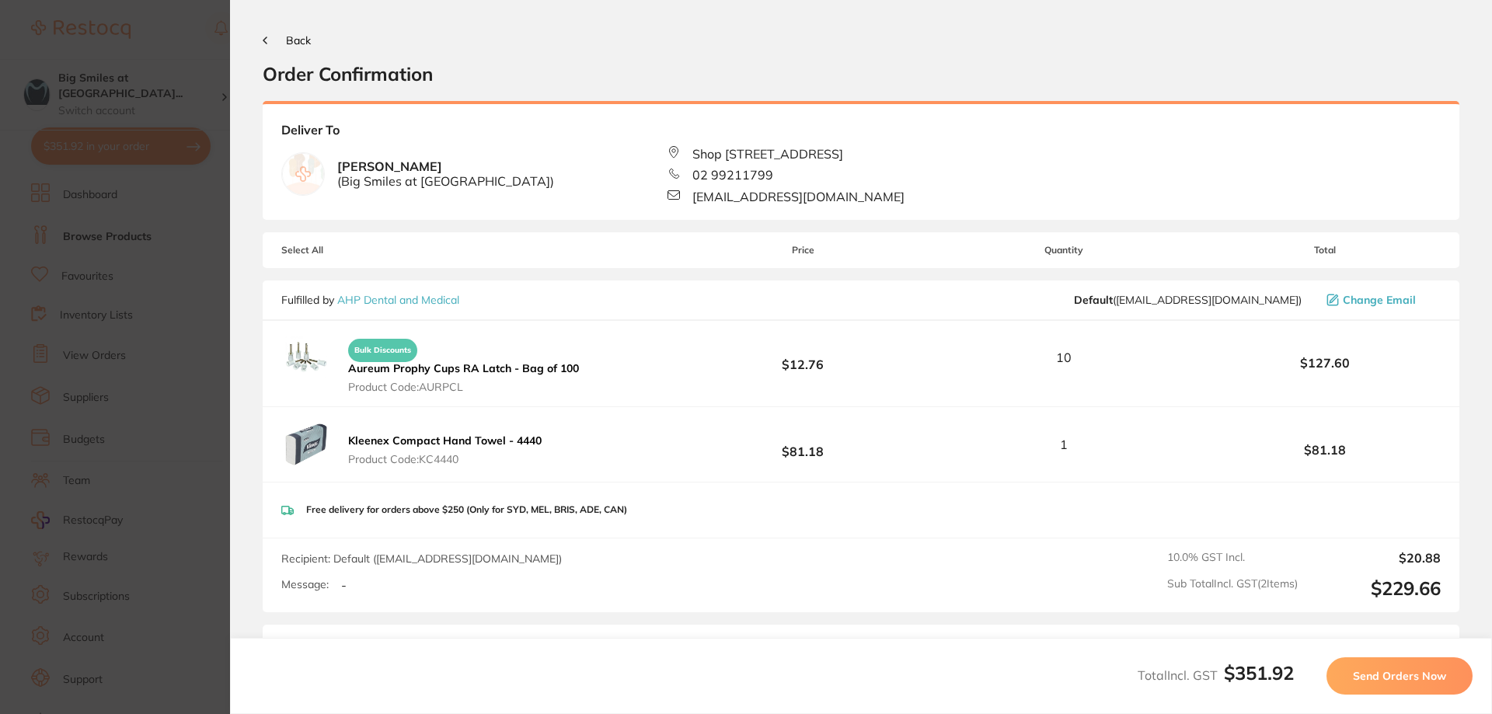
click at [291, 47] on div "Back Order Confirmation" at bounding box center [861, 59] width 1196 height 53
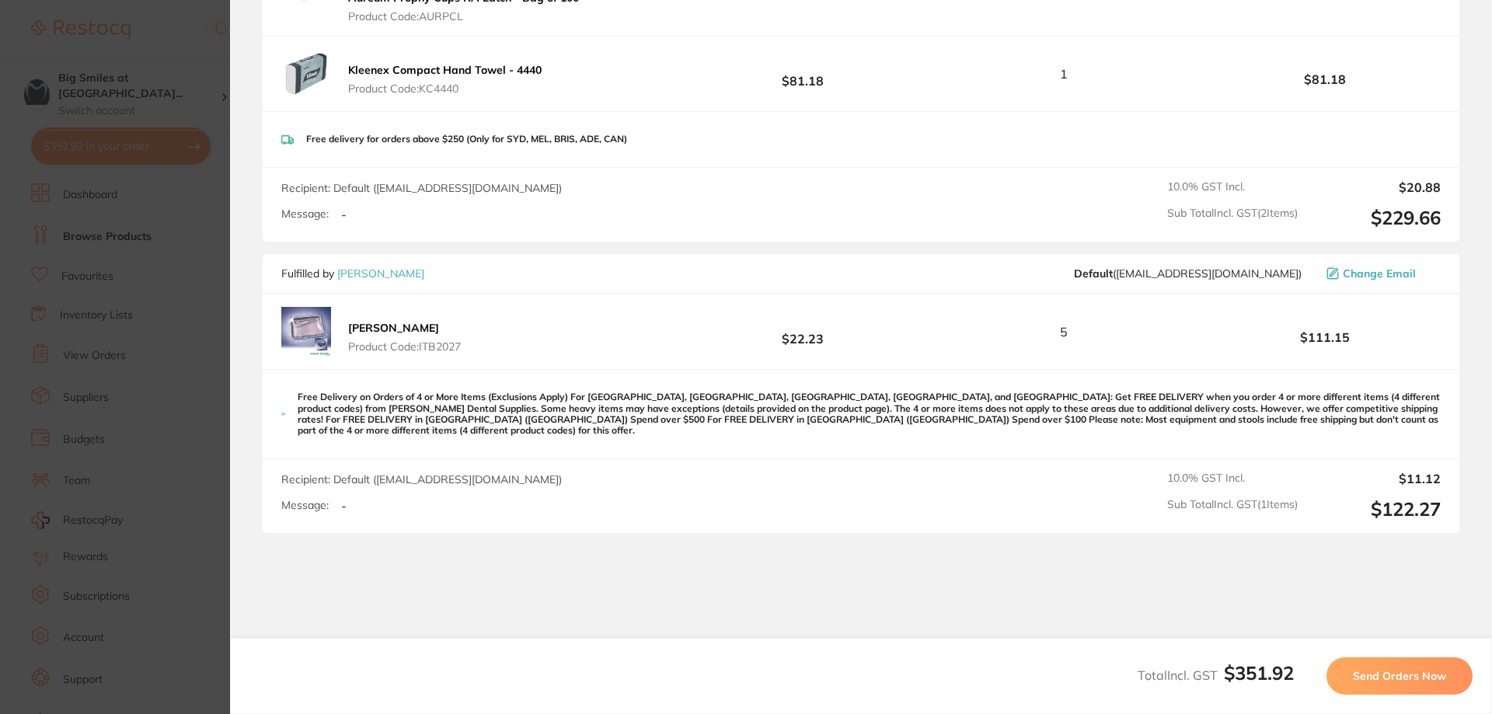
scroll to position [425, 0]
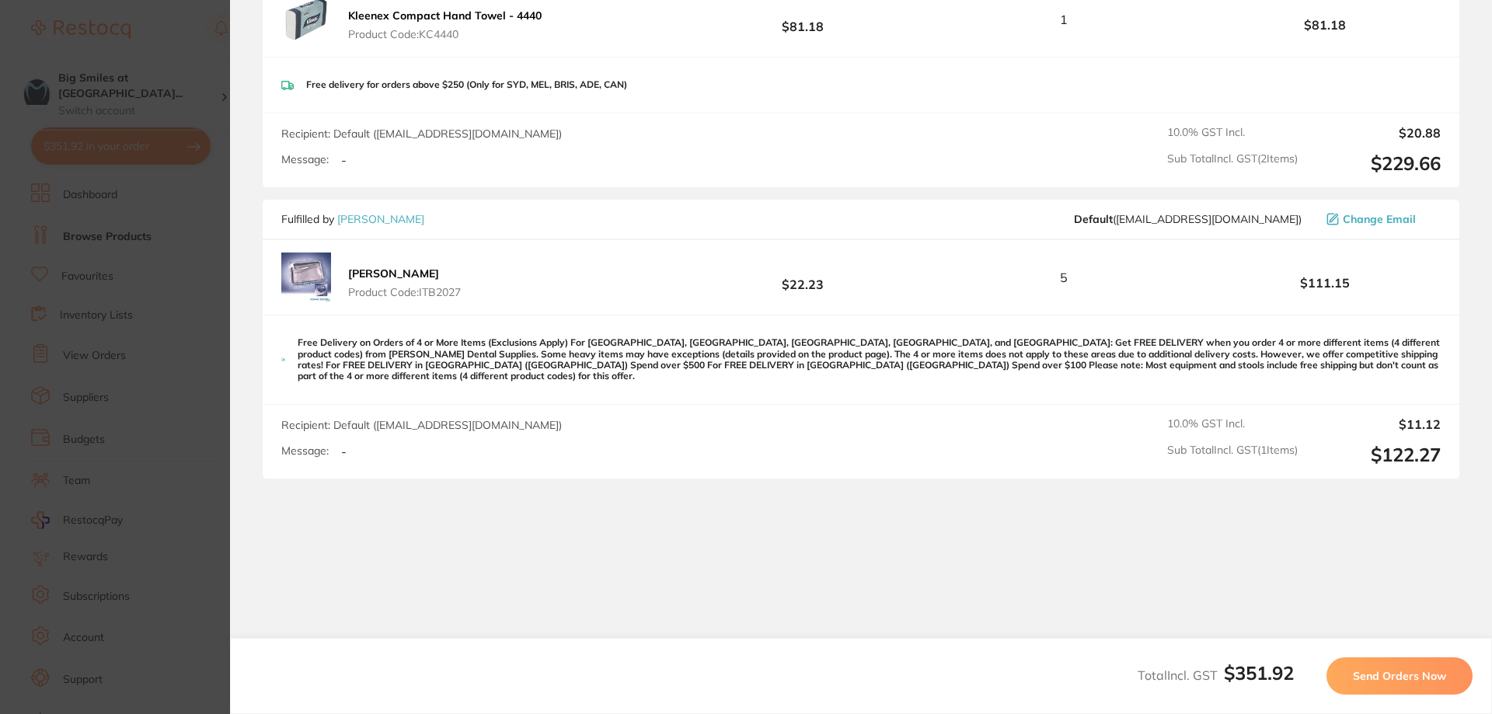
click at [1374, 673] on span "Send Orders Now" at bounding box center [1398, 676] width 93 height 14
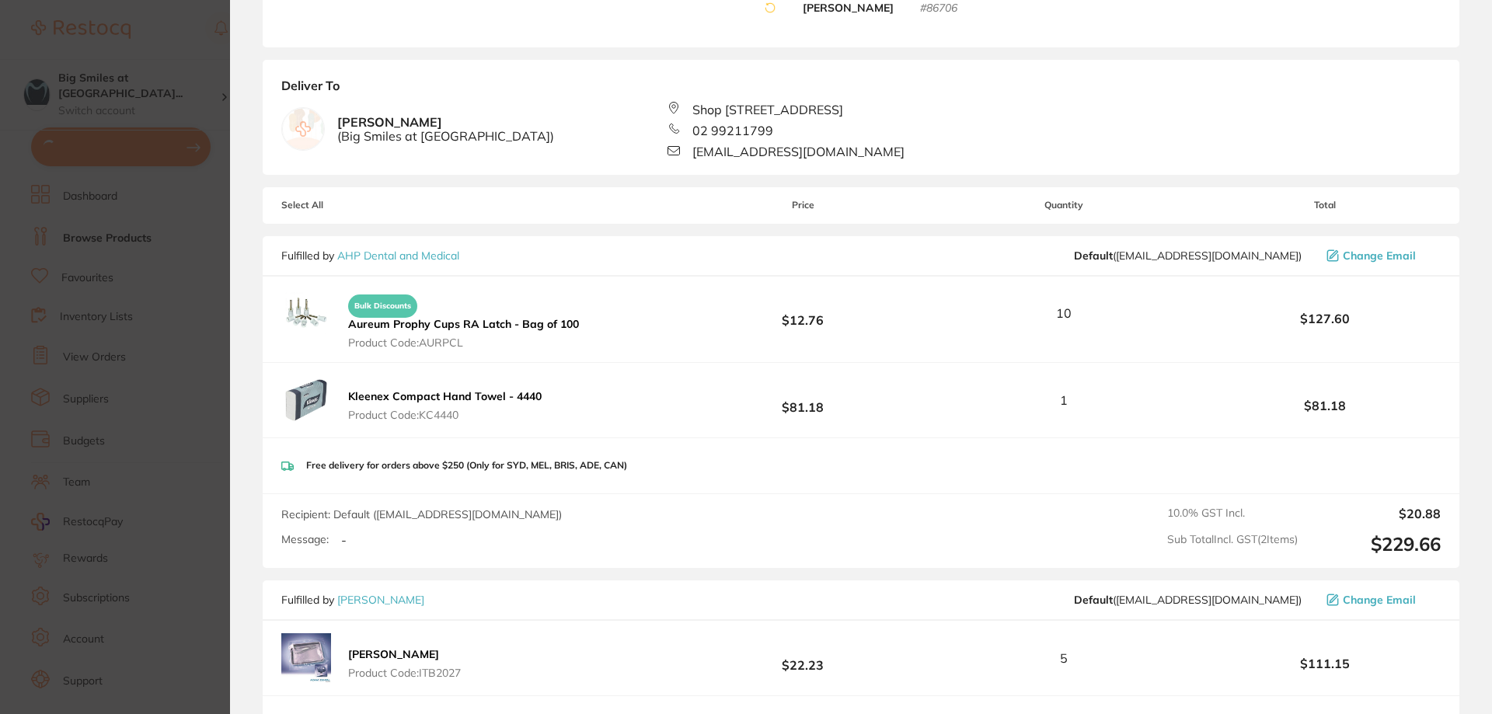
scroll to position [0, 0]
